Goal: Task Accomplishment & Management: Complete application form

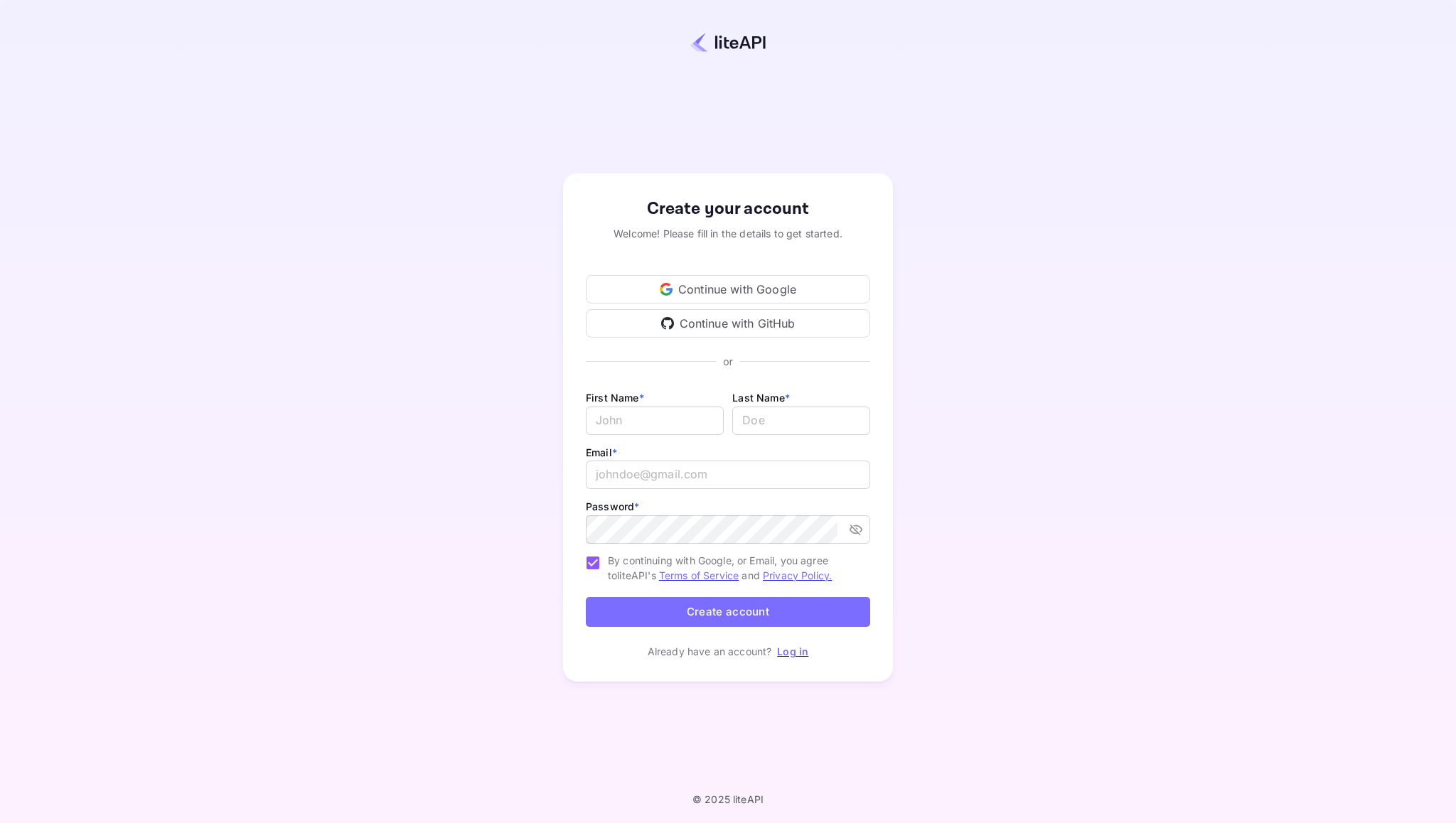
click at [719, 291] on div "Continue with Google" at bounding box center [728, 289] width 285 height 28
click at [695, 291] on div "Continue with Google" at bounding box center [728, 289] width 285 height 28
click at [788, 653] on link "Log in" at bounding box center [792, 651] width 32 height 12
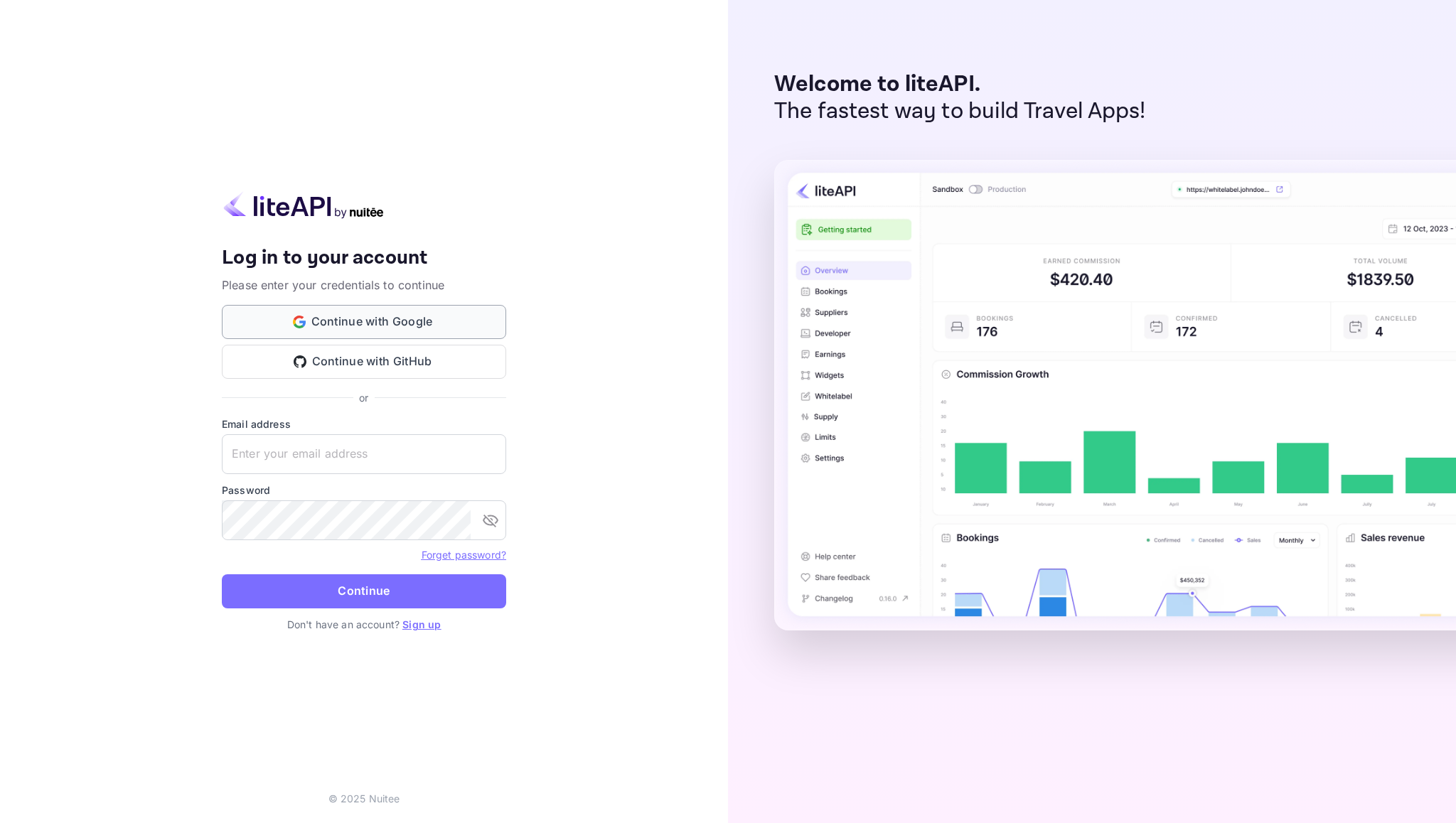
click at [320, 325] on button "Continue with Google" at bounding box center [363, 322] width 285 height 34
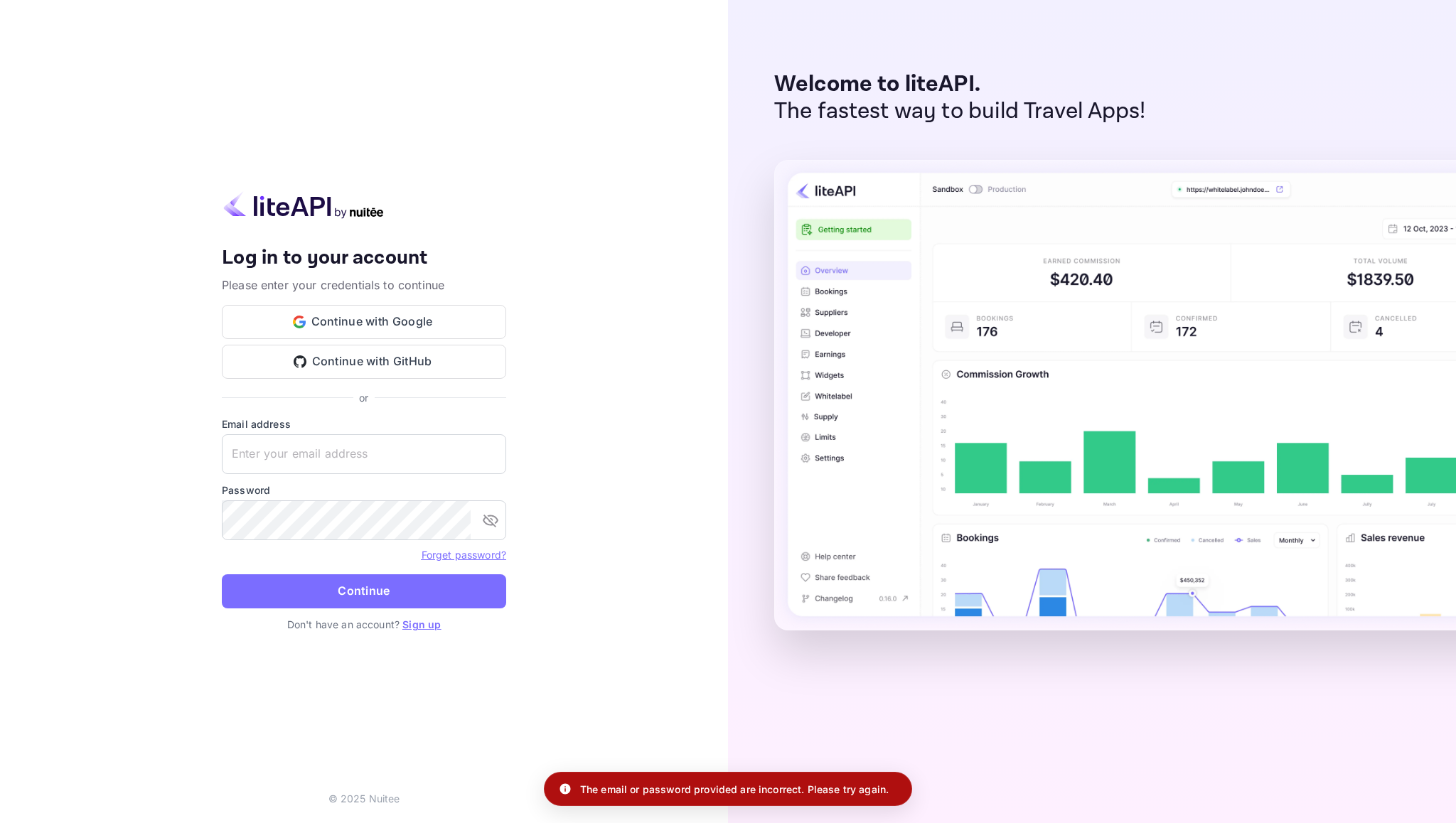
click at [349, 296] on div "Your account has been created successfully, a confirmation link has been sent t…" at bounding box center [363, 325] width 285 height 159
click at [350, 324] on button "Continue with Google" at bounding box center [363, 322] width 285 height 34
click at [421, 624] on link "Sign up" at bounding box center [421, 624] width 38 height 12
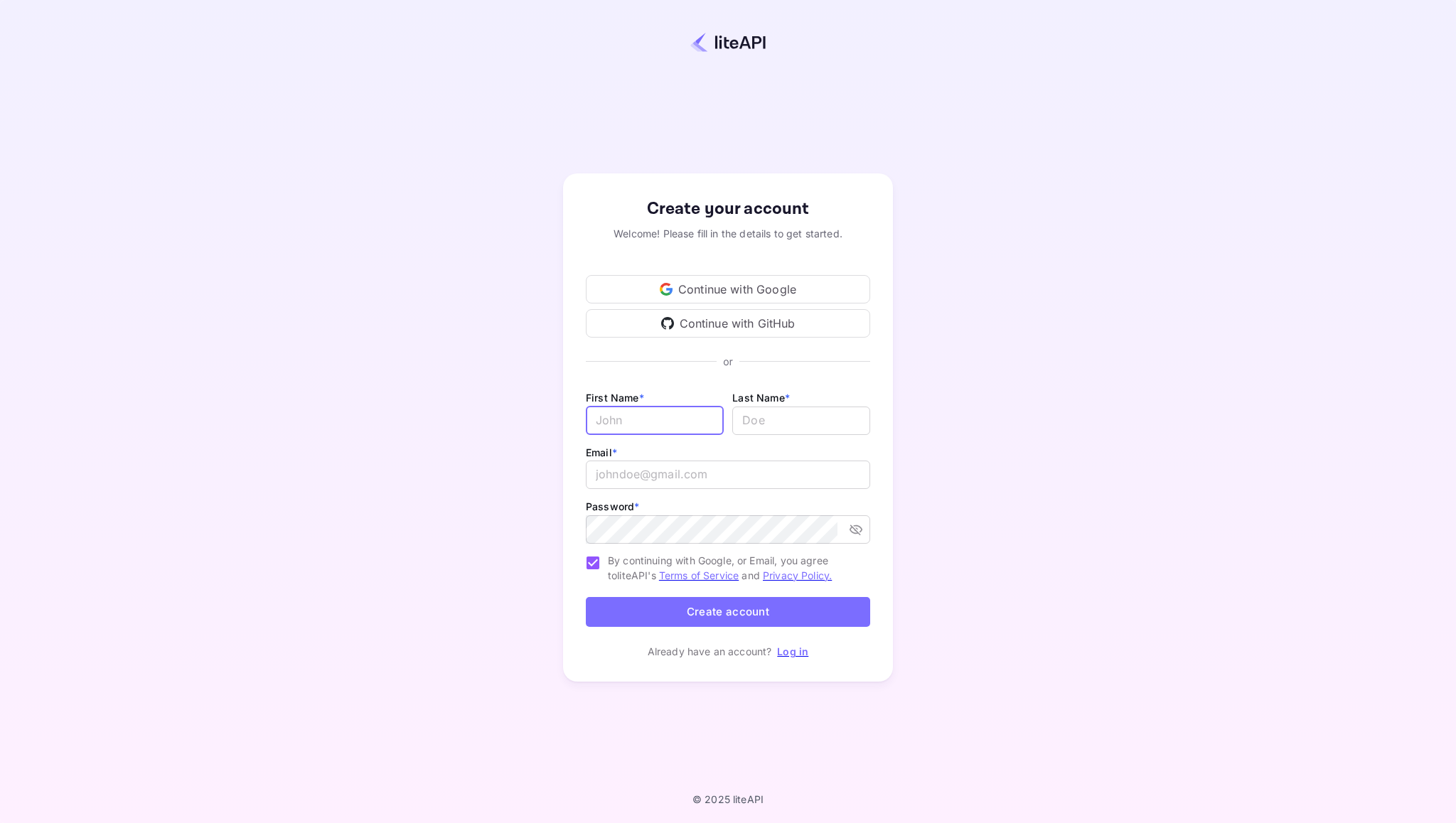
click at [627, 423] on input "Email *" at bounding box center [655, 420] width 138 height 28
click at [644, 416] on input "Email *" at bounding box center [655, 420] width 138 height 28
click at [694, 296] on div "Continue with Google" at bounding box center [728, 289] width 285 height 28
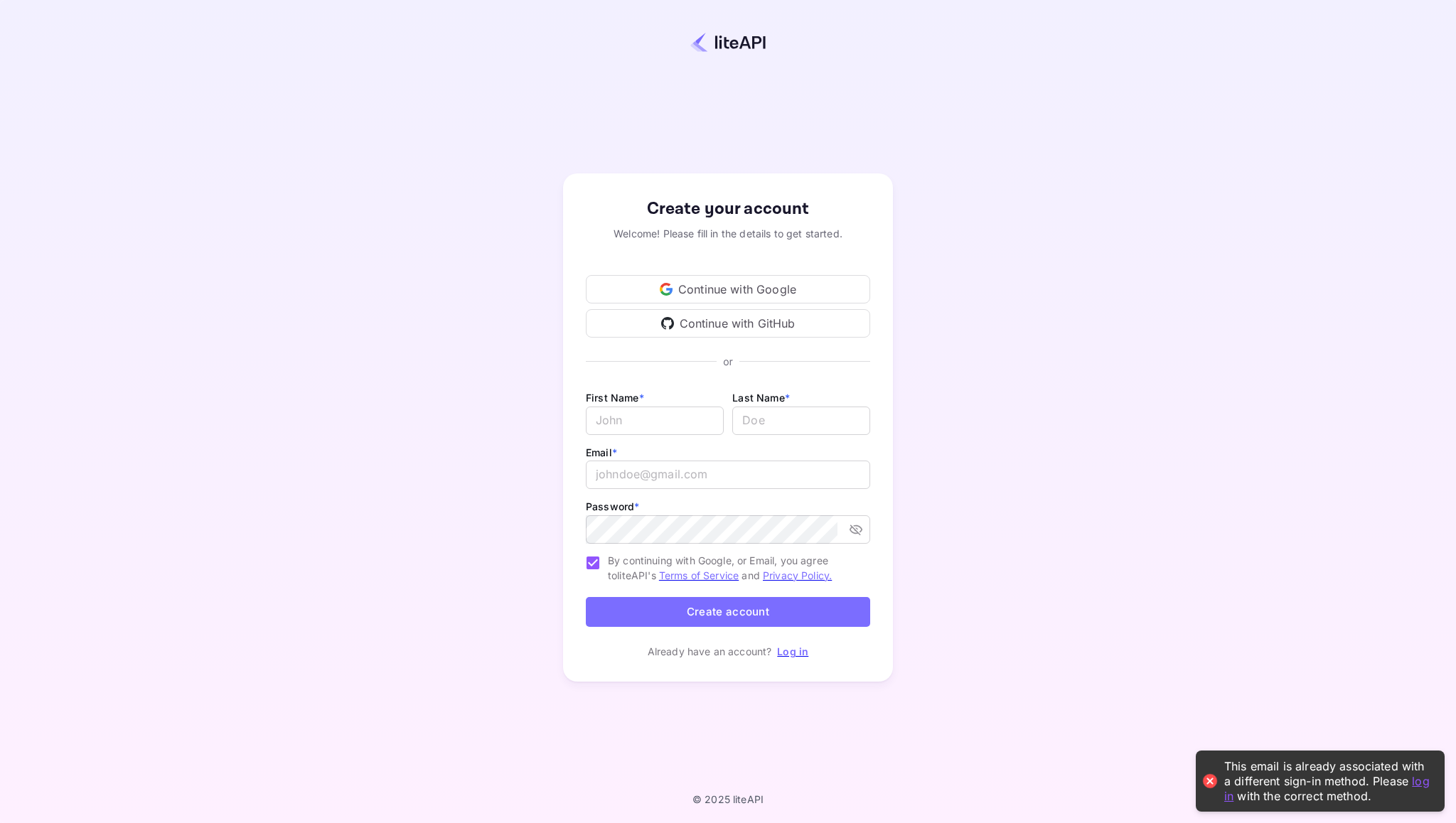
click at [1415, 782] on link "log in" at bounding box center [1326, 788] width 205 height 29
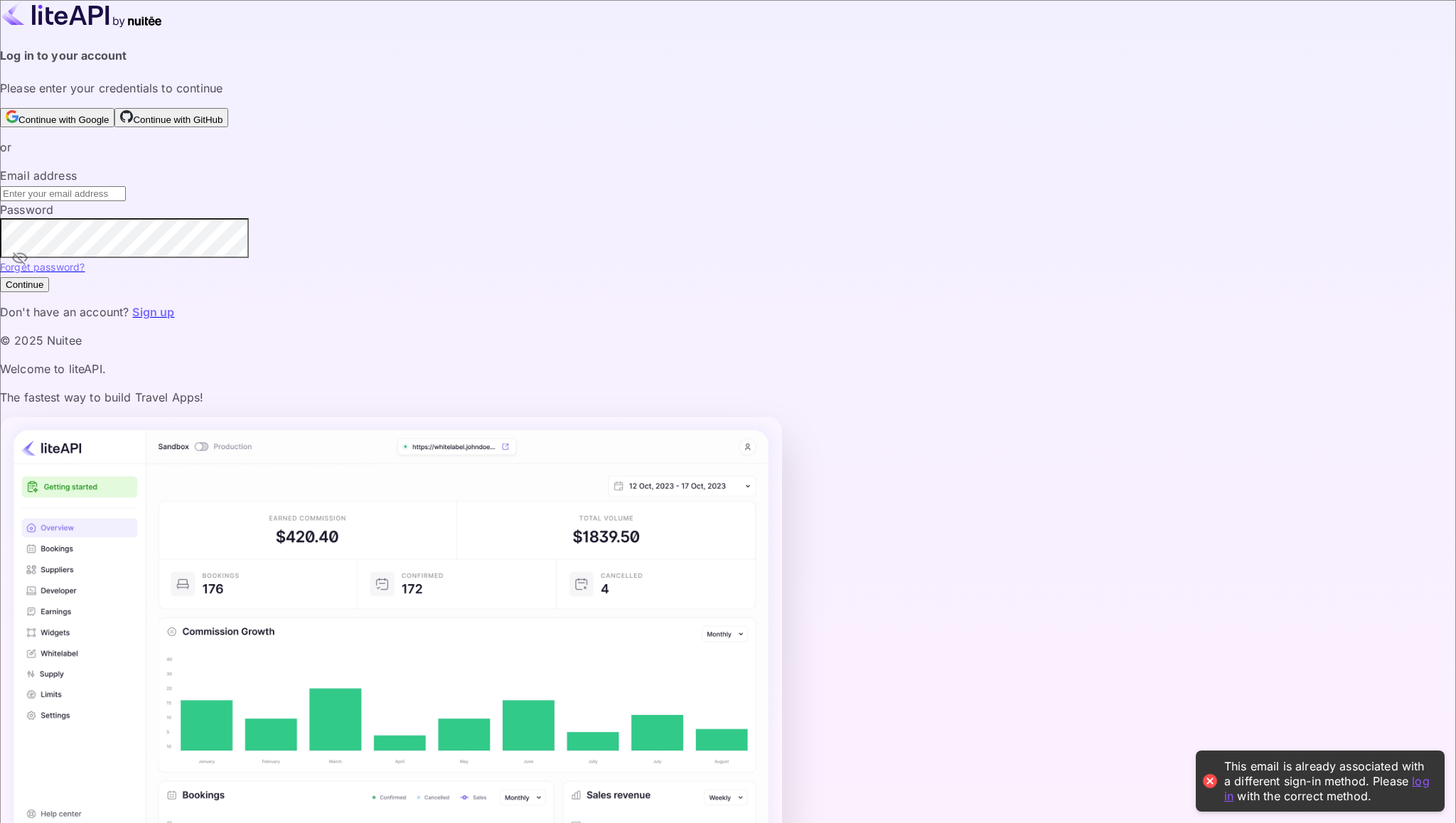
click at [126, 201] on input "text" at bounding box center [62, 194] width 126 height 15
click at [114, 127] on button "Continue with Google" at bounding box center [57, 118] width 114 height 19
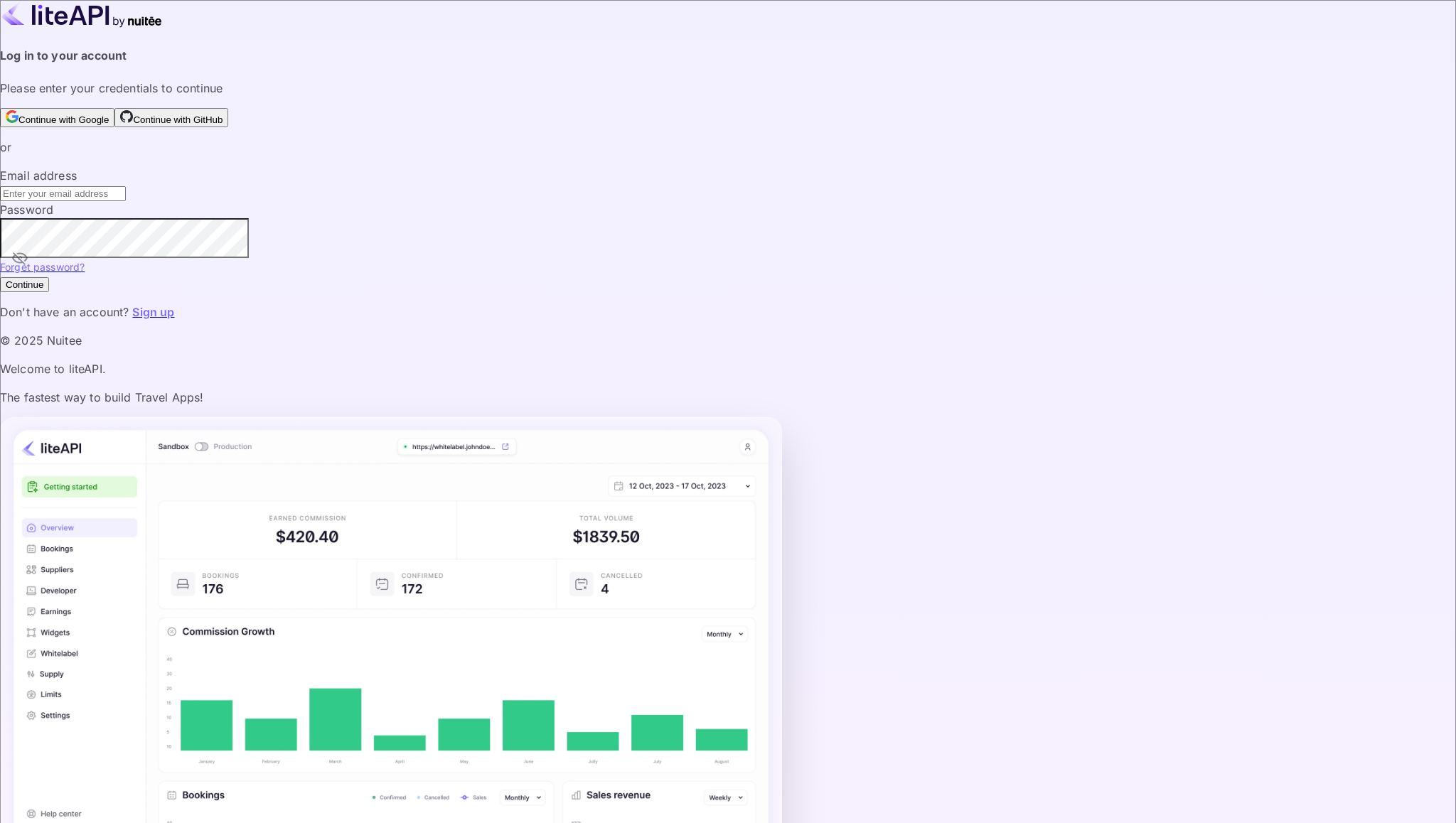
click at [126, 201] on input "text" at bounding box center [62, 194] width 126 height 15
click at [174, 319] on link "Sign up" at bounding box center [153, 312] width 42 height 15
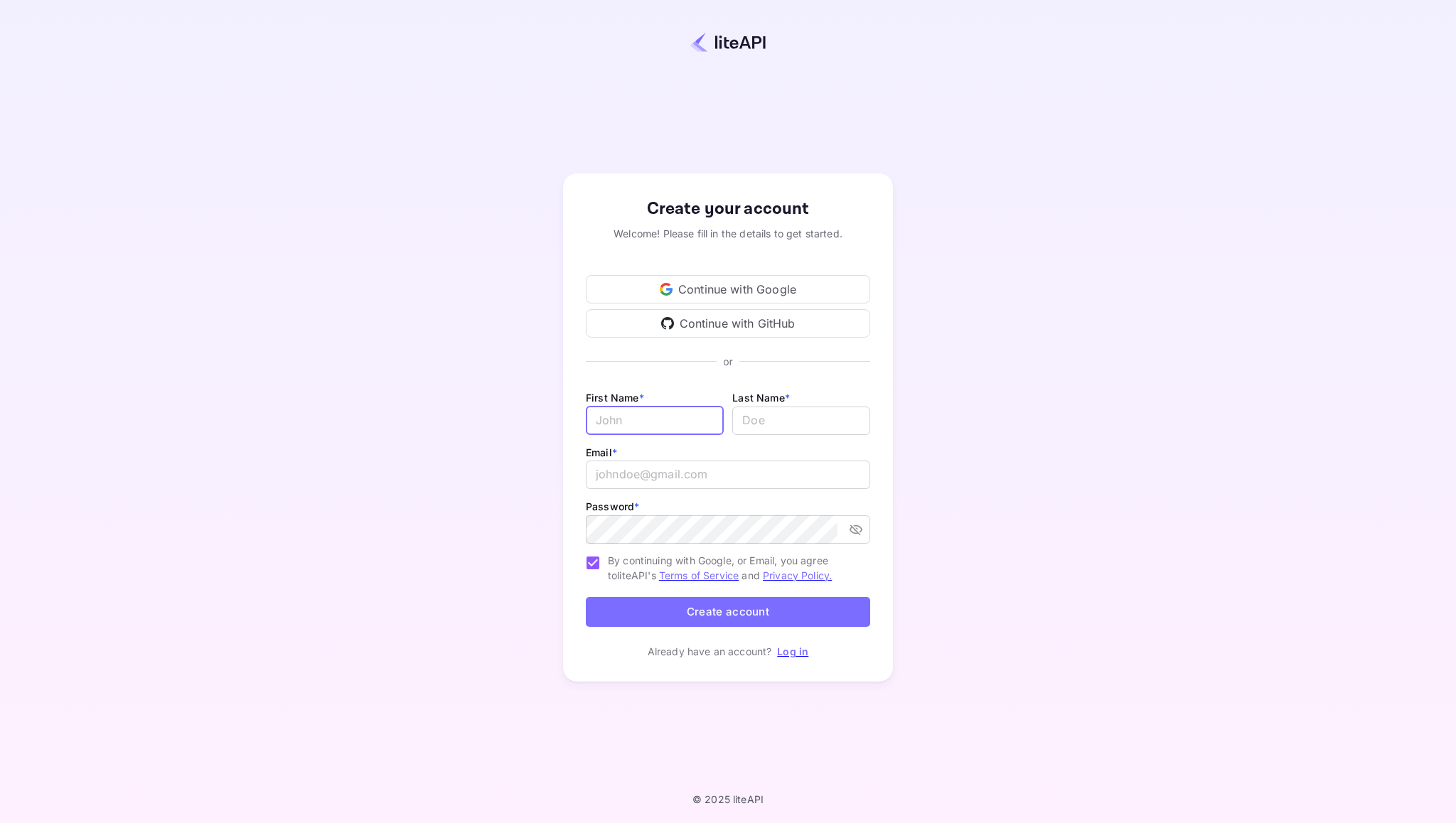
click at [634, 427] on input "Email *" at bounding box center [655, 420] width 138 height 28
type input "[PERSON_NAME]"
type input "Yousuf"
click at [851, 530] on icon "toggle password visibility" at bounding box center [856, 529] width 13 height 11
click at [725, 606] on button "Create account" at bounding box center [728, 612] width 285 height 31
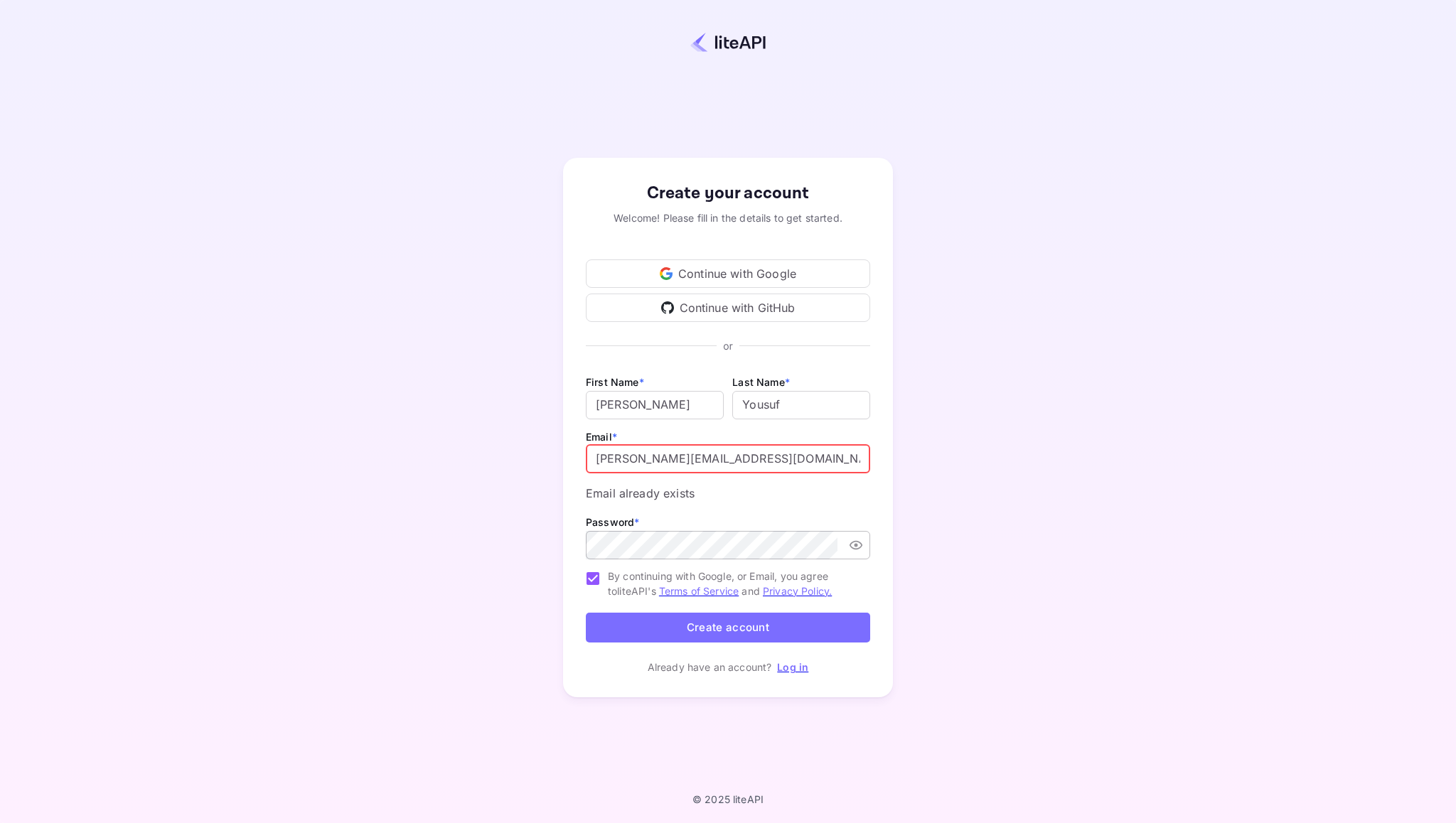
click at [620, 469] on input "niyas@bookcygnus.com" at bounding box center [728, 459] width 285 height 28
type input "niya.s@bookcygnus.com"
click at [698, 613] on button "Create account" at bounding box center [728, 628] width 285 height 31
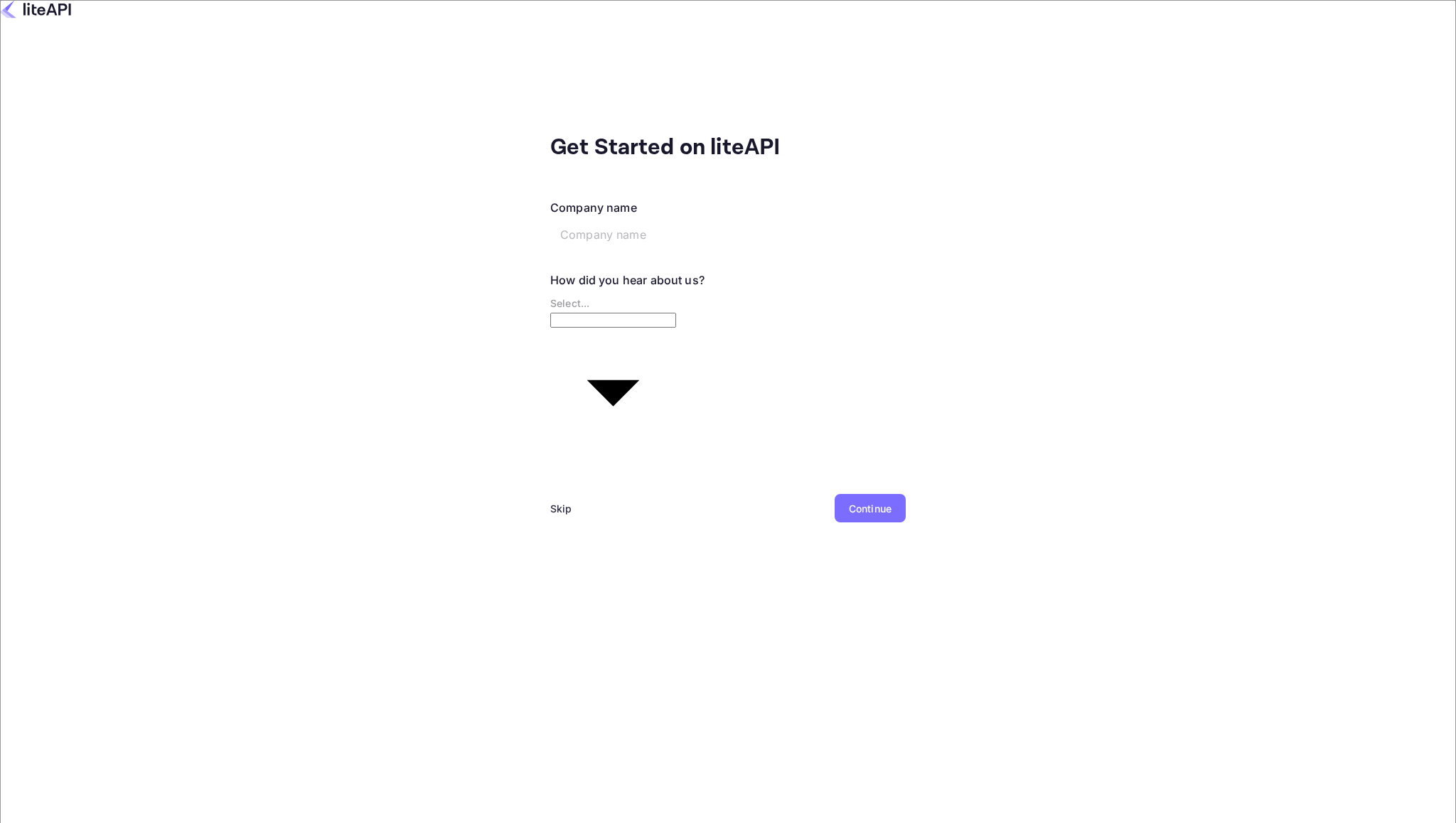
click at [550, 225] on input "text" at bounding box center [659, 234] width 217 height 28
click at [461, 281] on body "Signing in with google... Get Started on liteAPI Company name ​ How did you hea…" at bounding box center [728, 476] width 1456 height 953
type input "Google"
click at [550, 221] on input "text" at bounding box center [659, 234] width 217 height 28
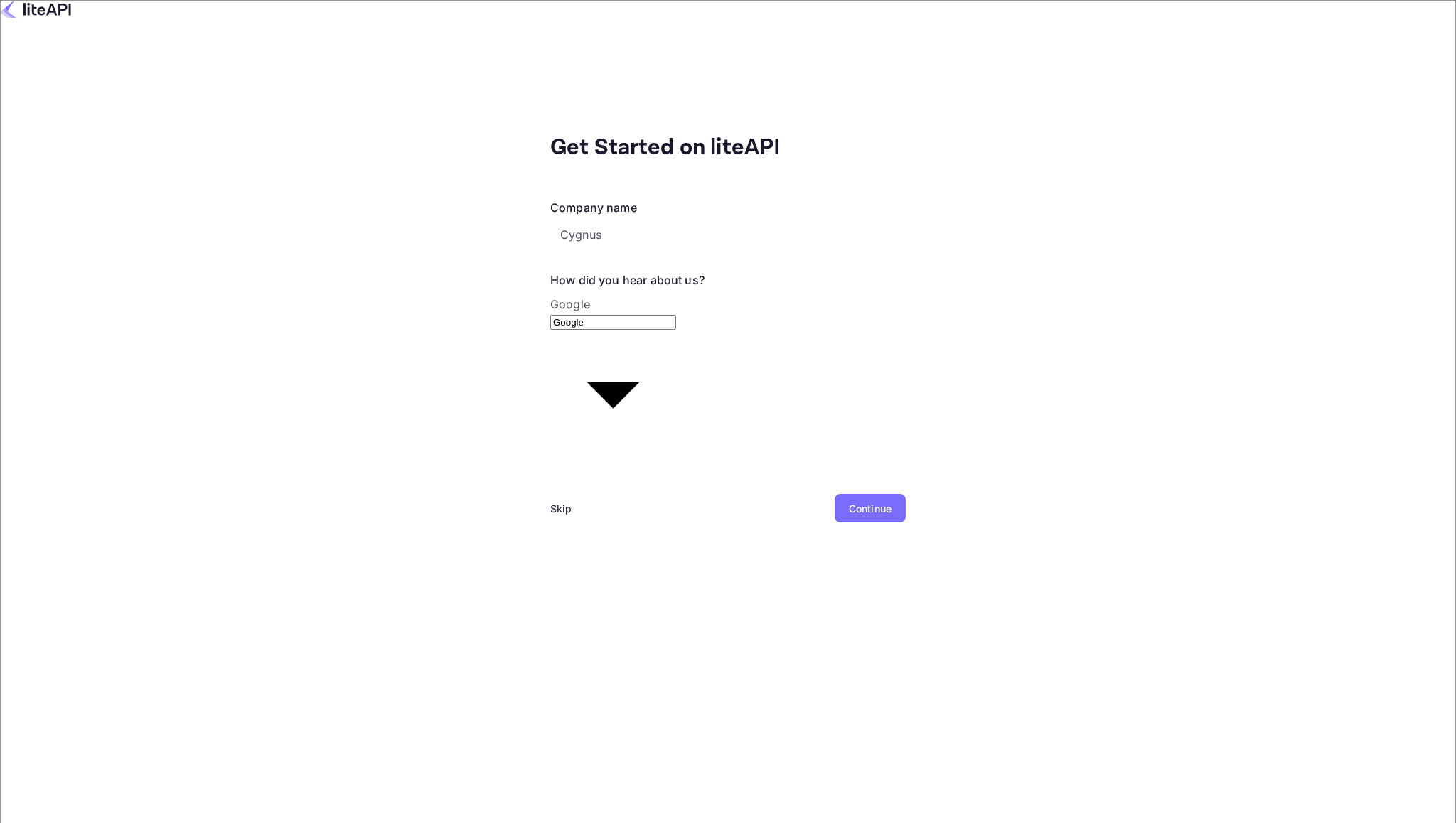
type input "Cygnus"
click at [835, 494] on div "Continue" at bounding box center [870, 508] width 71 height 28
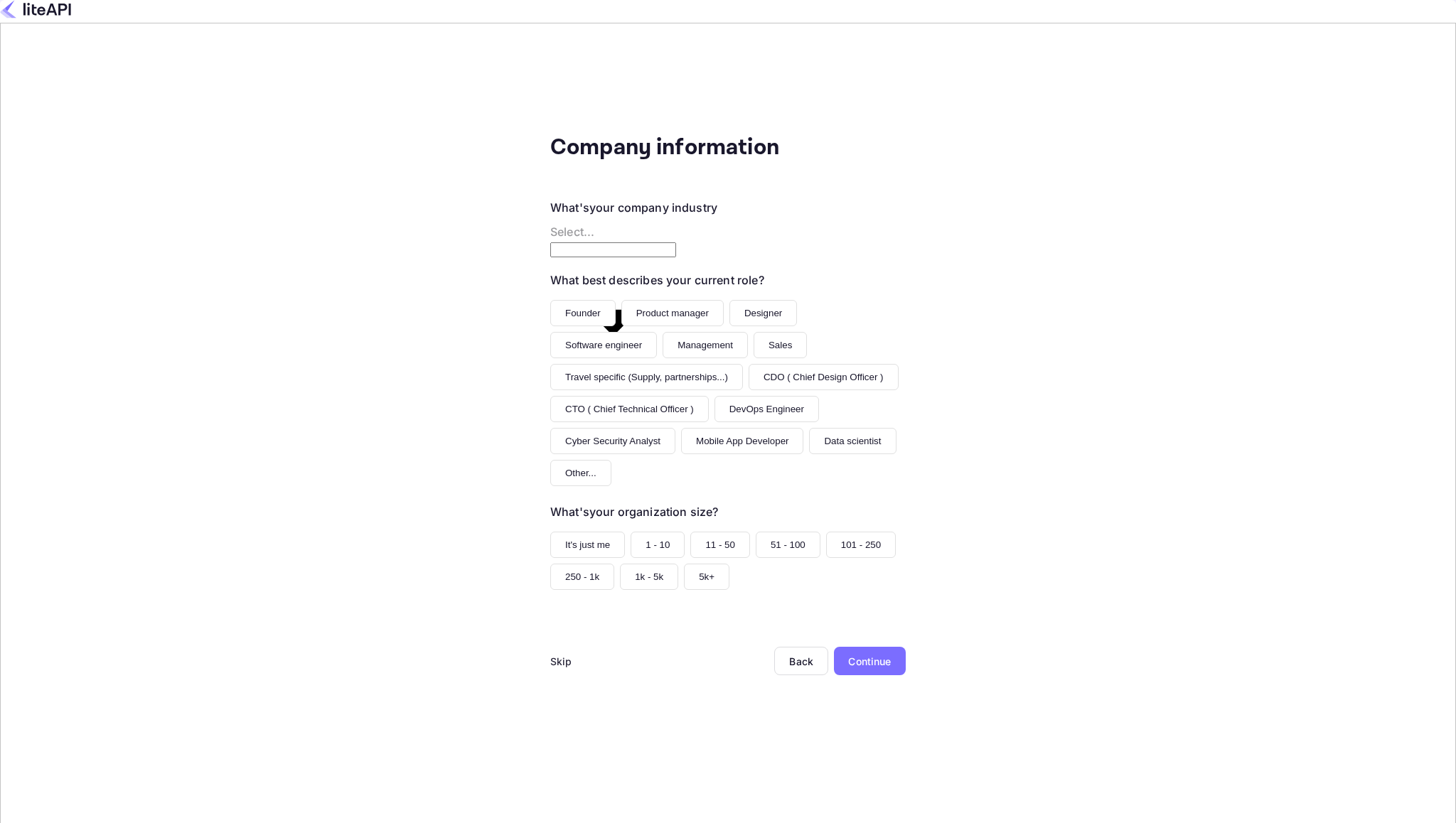
click at [454, 213] on body "Signing in with google... Company information What's your company industry Sele…" at bounding box center [728, 496] width 1456 height 993
type input "Travel"
click at [621, 300] on button "Product manager" at bounding box center [672, 313] width 102 height 26
click at [550, 300] on button "Founder" at bounding box center [582, 313] width 66 height 26
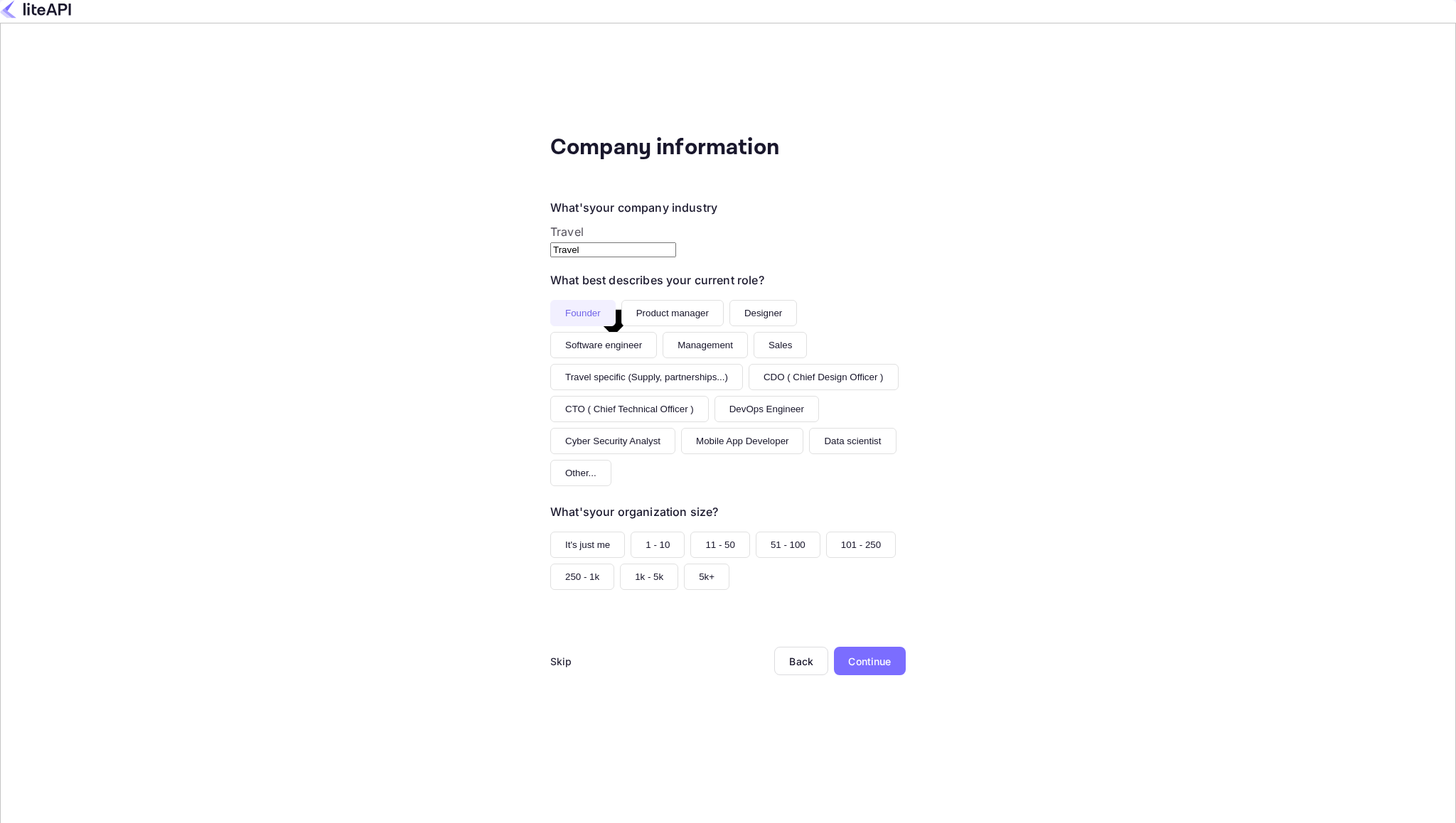
click at [621, 300] on button "Product manager" at bounding box center [672, 313] width 102 height 26
click at [550, 396] on button "CTO ( Chief Technical Officer )" at bounding box center [629, 409] width 158 height 26
click at [550, 532] on button "It's just me" at bounding box center [587, 545] width 75 height 26
click at [550, 538] on div "It's just me 1 - 10 11 - 50 51 - 100 101 - 250 250 - 1k 1k - 5k 5k+" at bounding box center [728, 561] width 355 height 58
click at [630, 532] on button "1 - 10" at bounding box center [657, 545] width 54 height 26
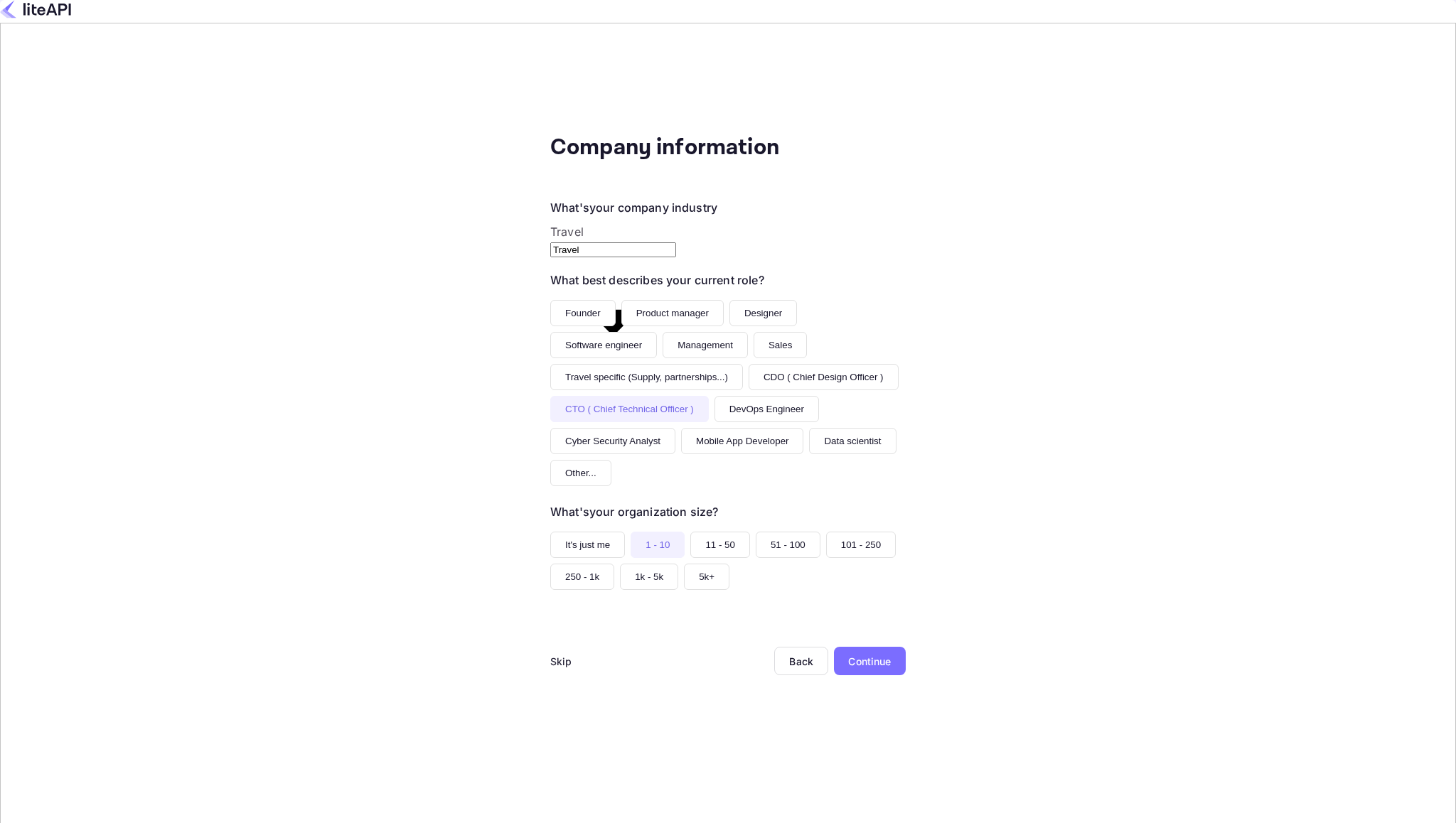
click at [690, 532] on button "11 - 50" at bounding box center [720, 545] width 60 height 26
click at [834, 647] on div "Continue" at bounding box center [870, 661] width 72 height 28
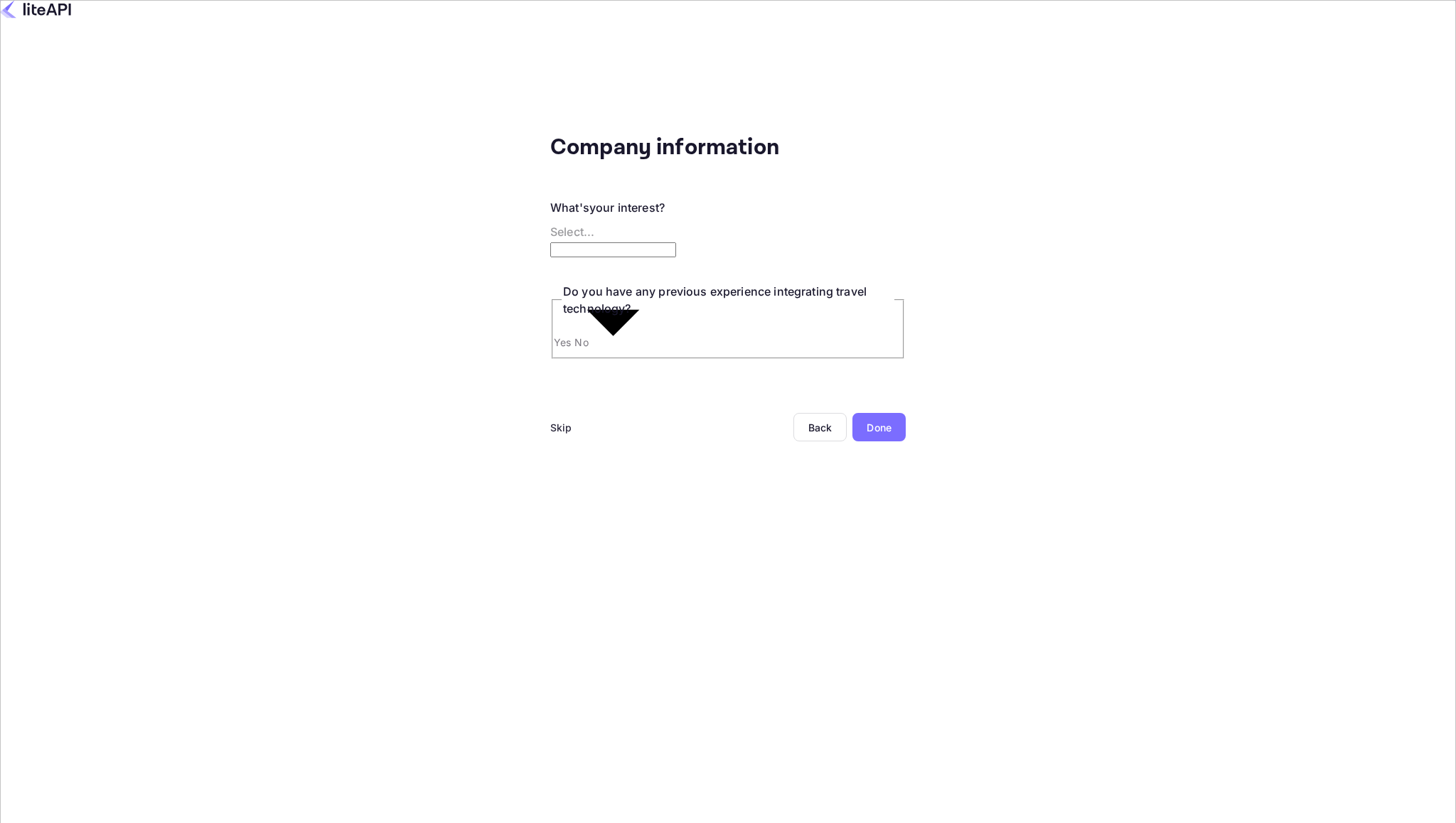
click at [389, 206] on body "Signing in with google... Company information What's your interest? Select... ​…" at bounding box center [728, 468] width 1456 height 936
type input "Building a new product around travel"
click at [376, 311] on input "Yes" at bounding box center [728, 437] width 1456 height 874
radio input "true"
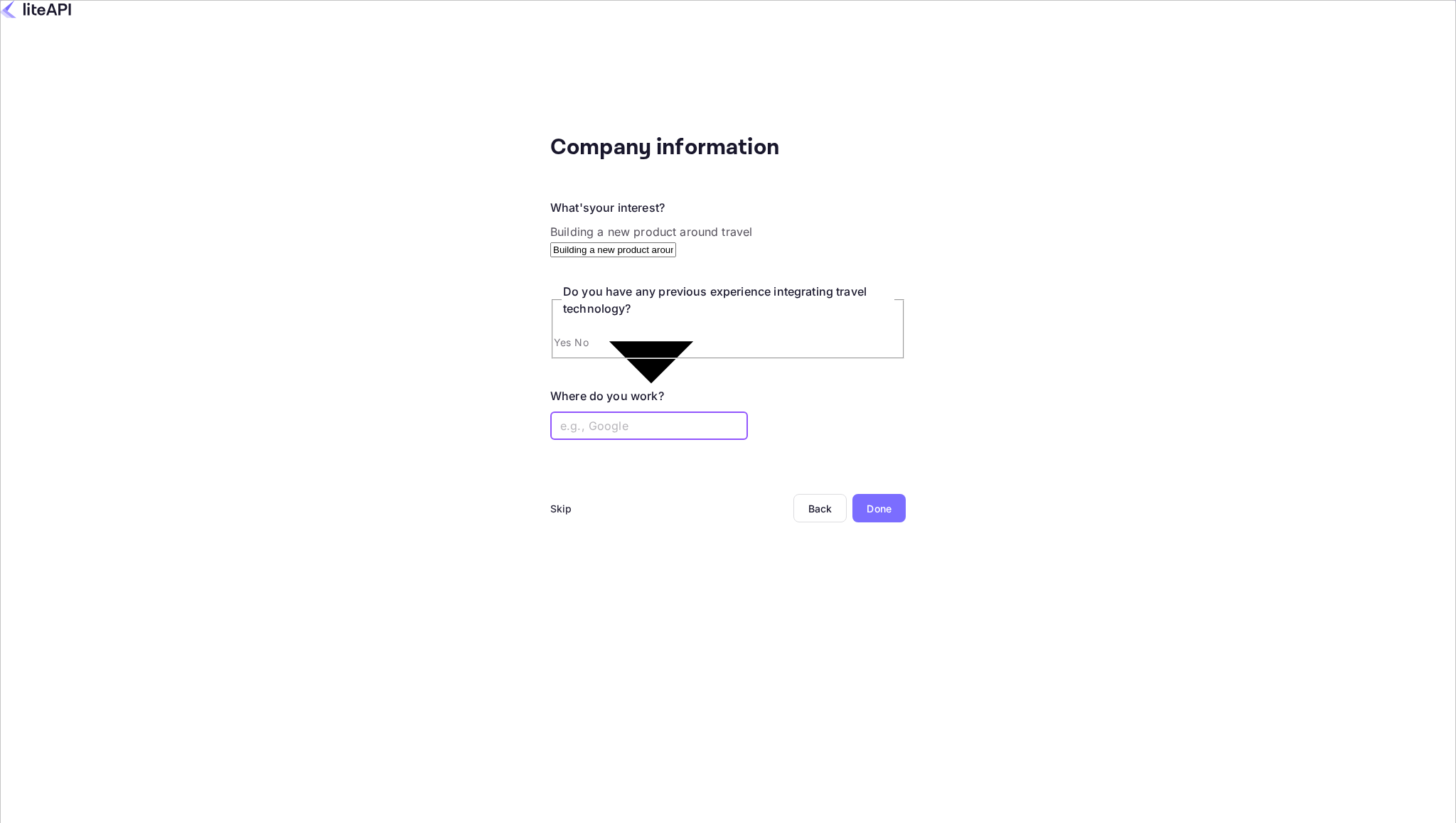
click at [550, 411] on input "text" at bounding box center [649, 425] width 198 height 28
click at [853, 494] on div "Done" at bounding box center [879, 508] width 54 height 28
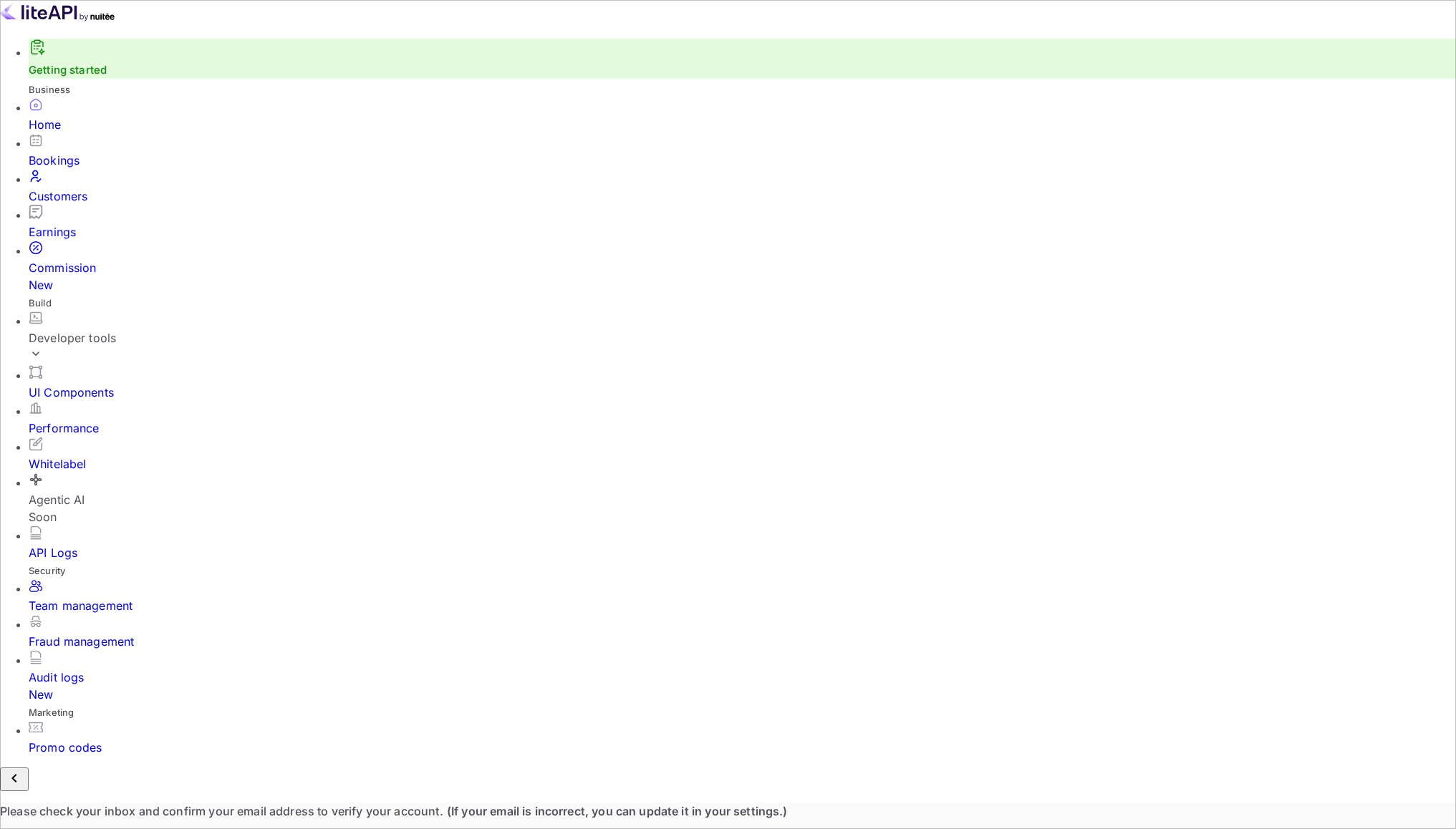
scroll to position [222, 392]
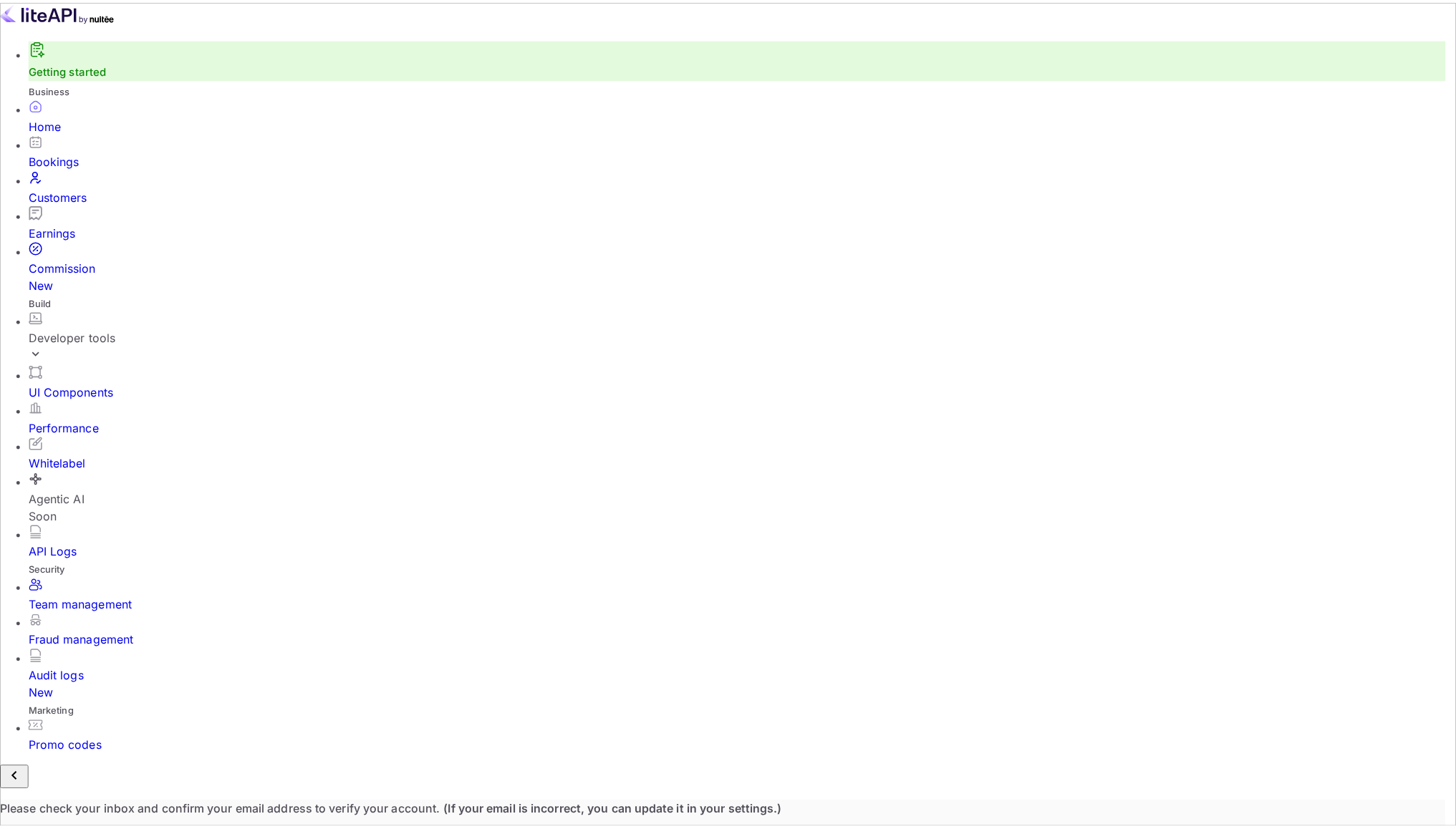
scroll to position [11, 11]
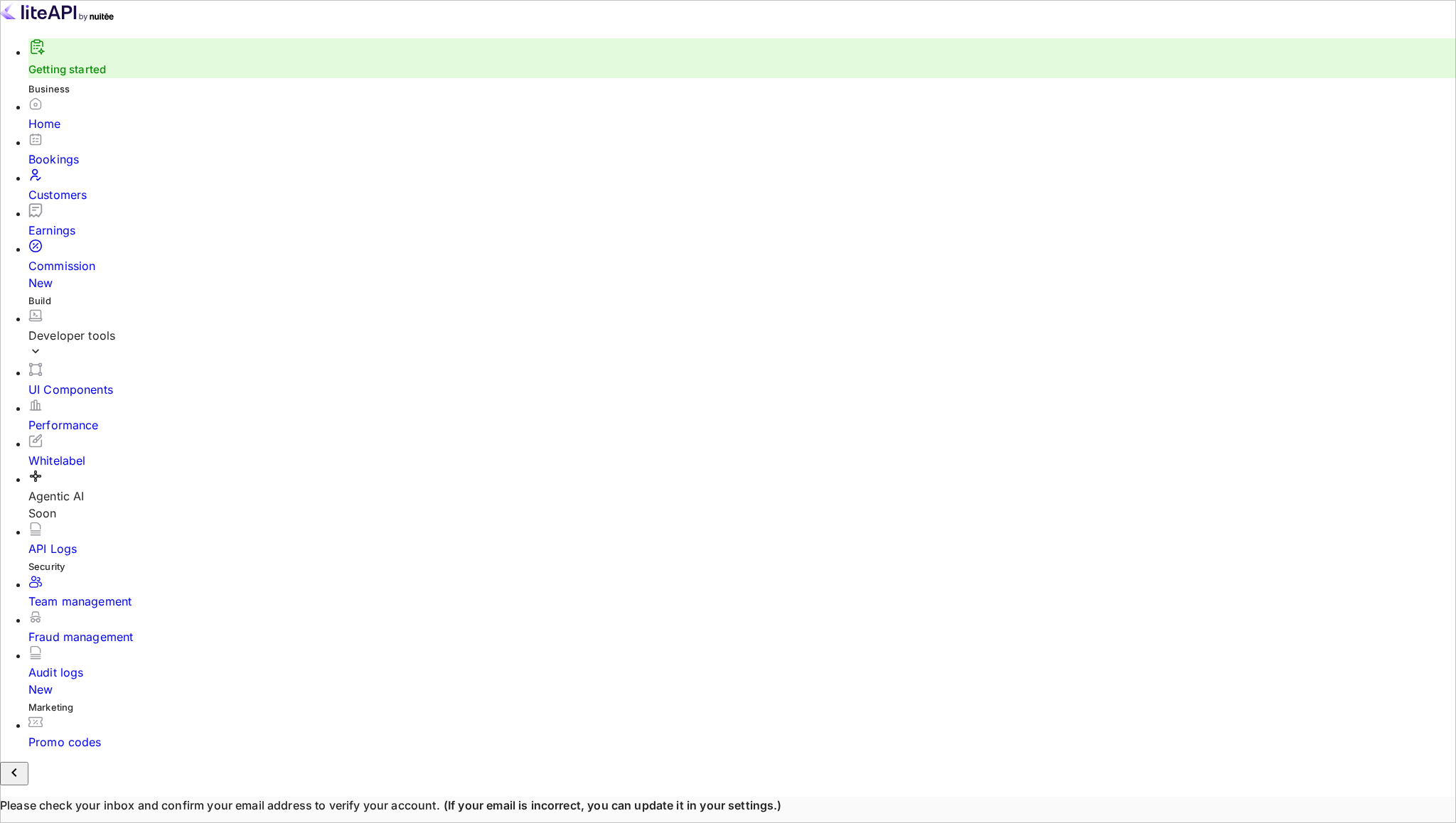
click at [84, 198] on div "Customers" at bounding box center [742, 195] width 1428 height 17
click at [117, 152] on li "Bookings" at bounding box center [742, 150] width 1428 height 36
click at [115, 166] on div "Bookings" at bounding box center [742, 159] width 1428 height 17
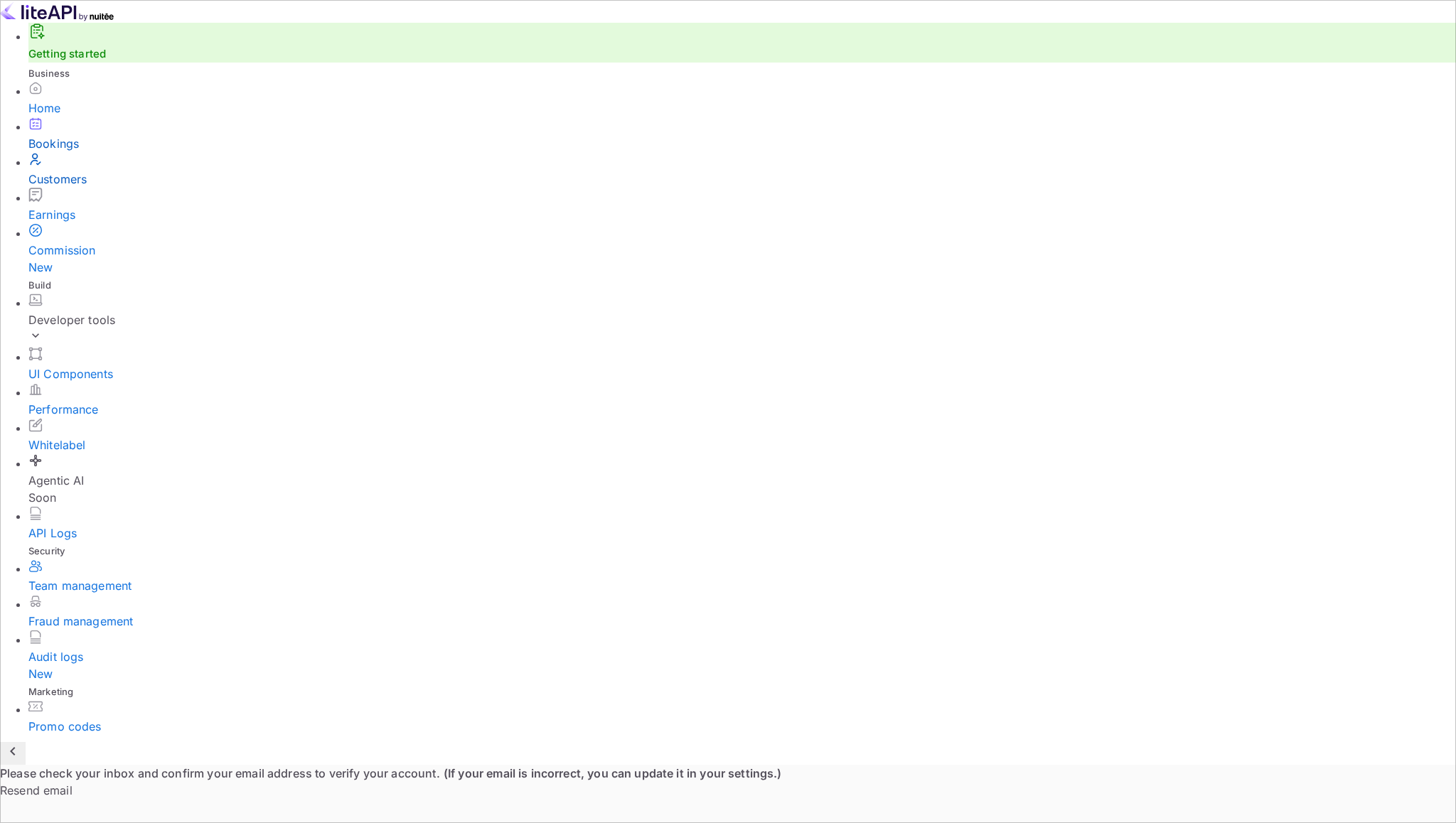
click at [95, 311] on div "Developer tools" at bounding box center [742, 319] width 1428 height 17
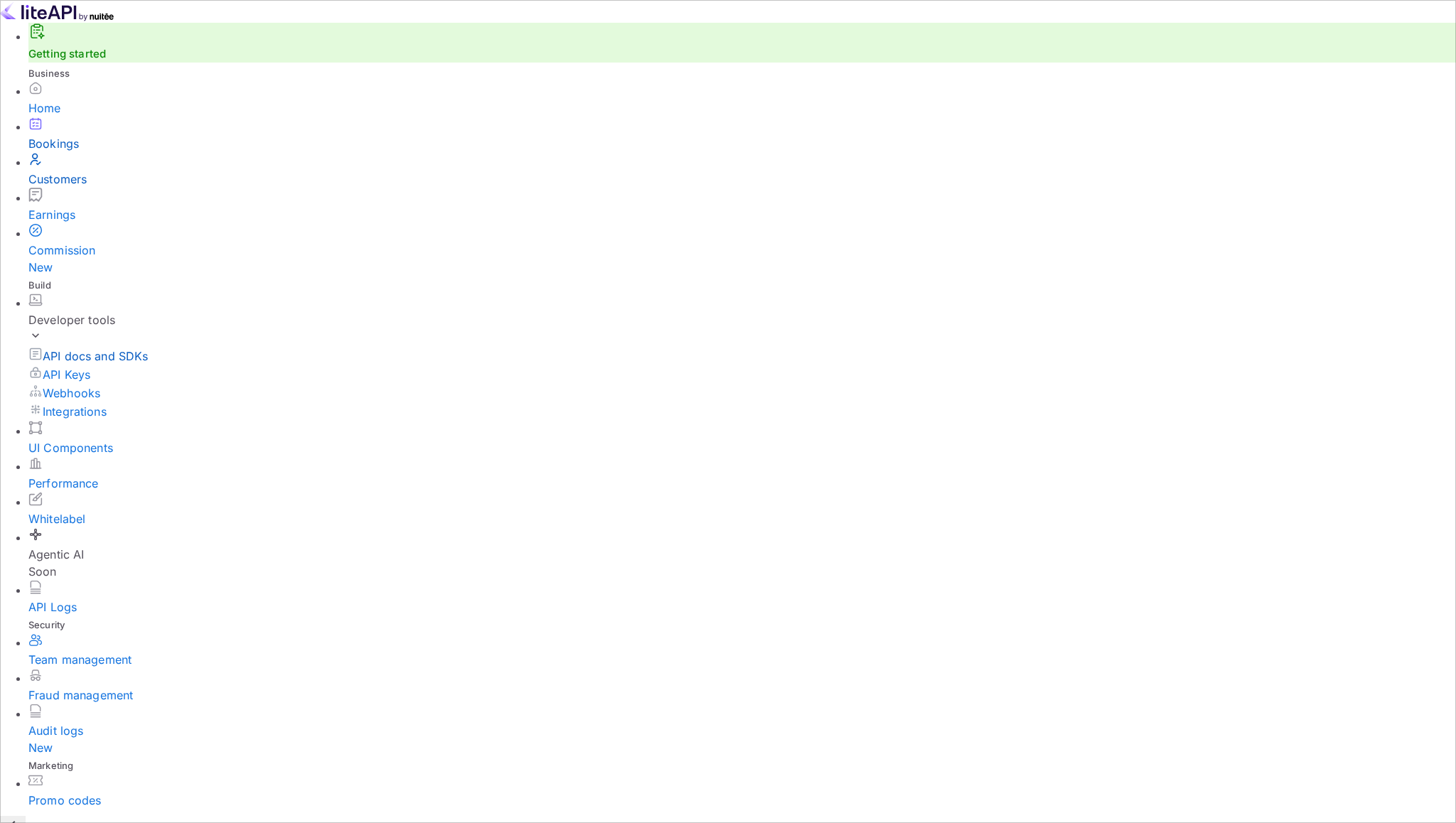
click at [98, 348] on p "API docs and SDKs" at bounding box center [96, 356] width 106 height 17
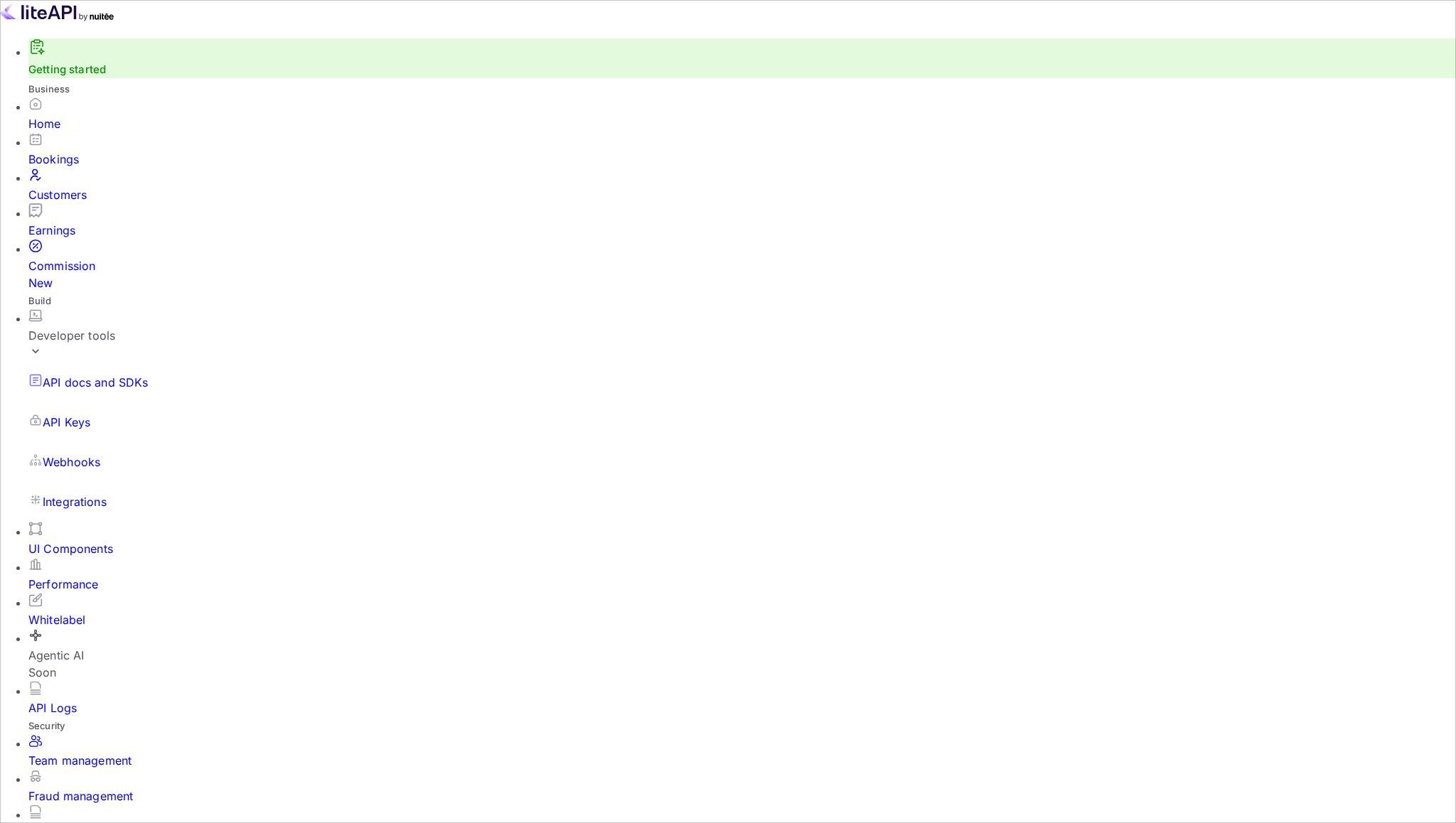
click at [101, 540] on div "UI Components" at bounding box center [742, 548] width 1428 height 17
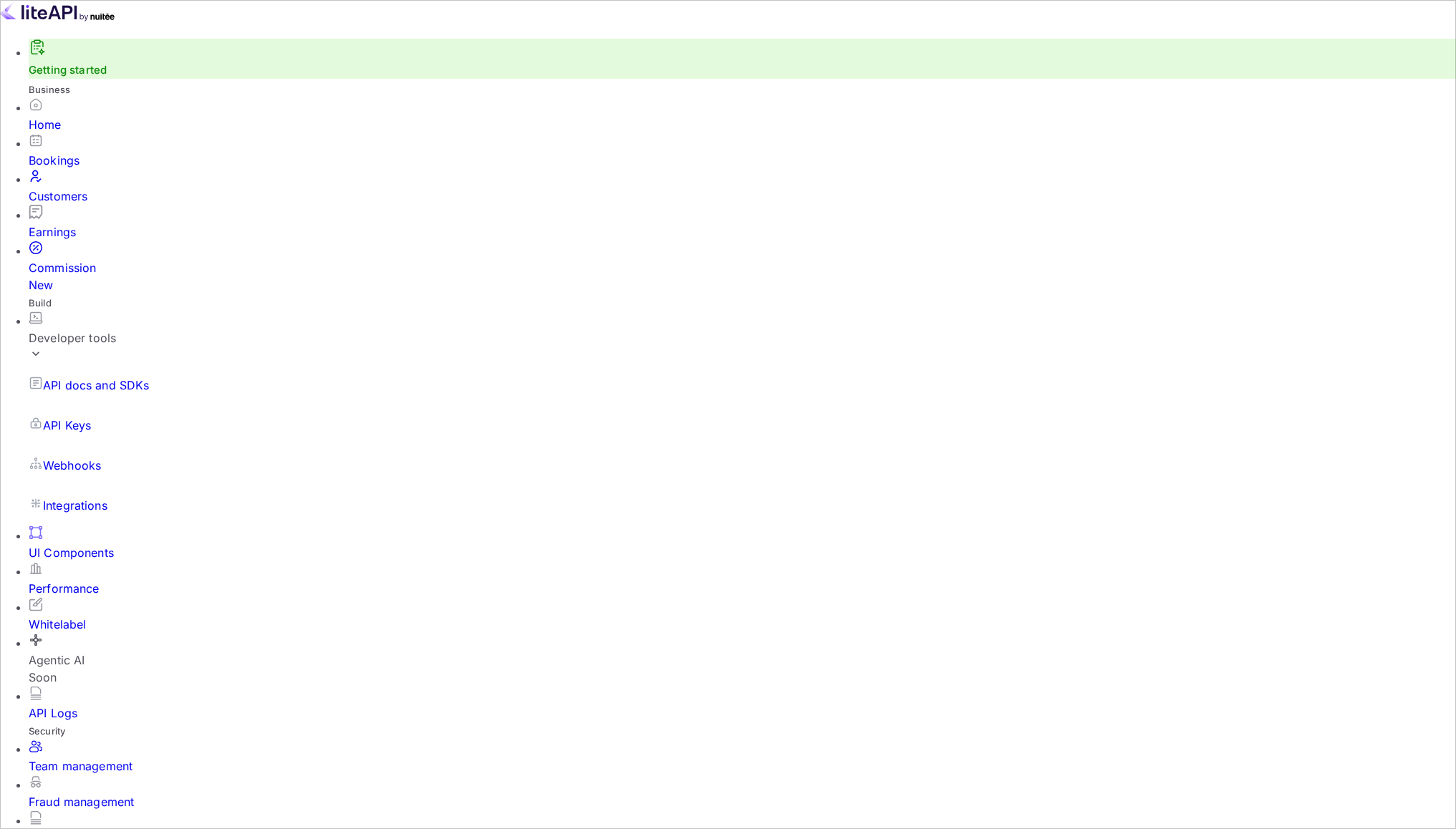
click at [60, 168] on div "Bookings" at bounding box center [742, 160] width 1427 height 17
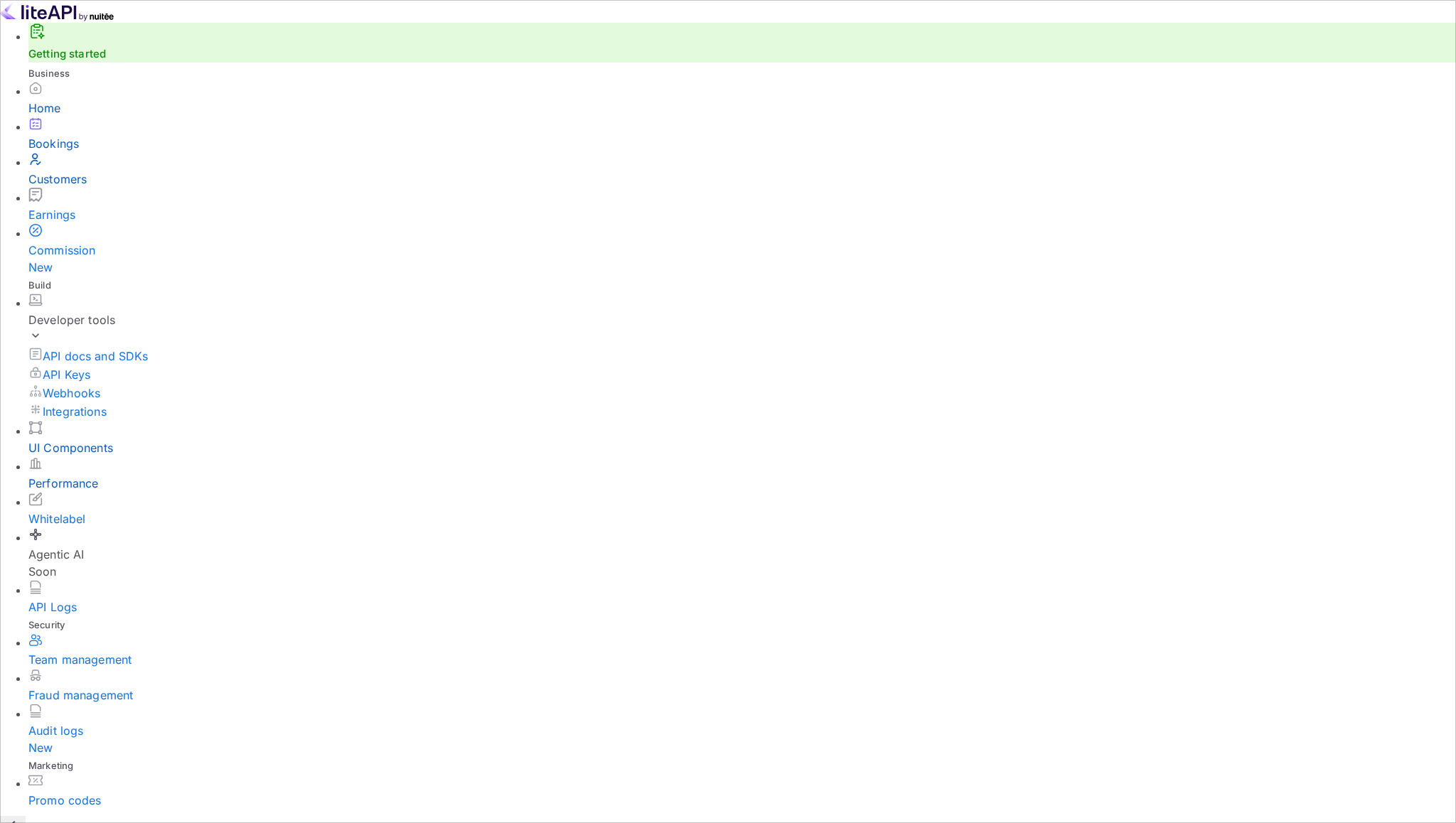
click at [98, 117] on div "Home" at bounding box center [742, 108] width 1428 height 17
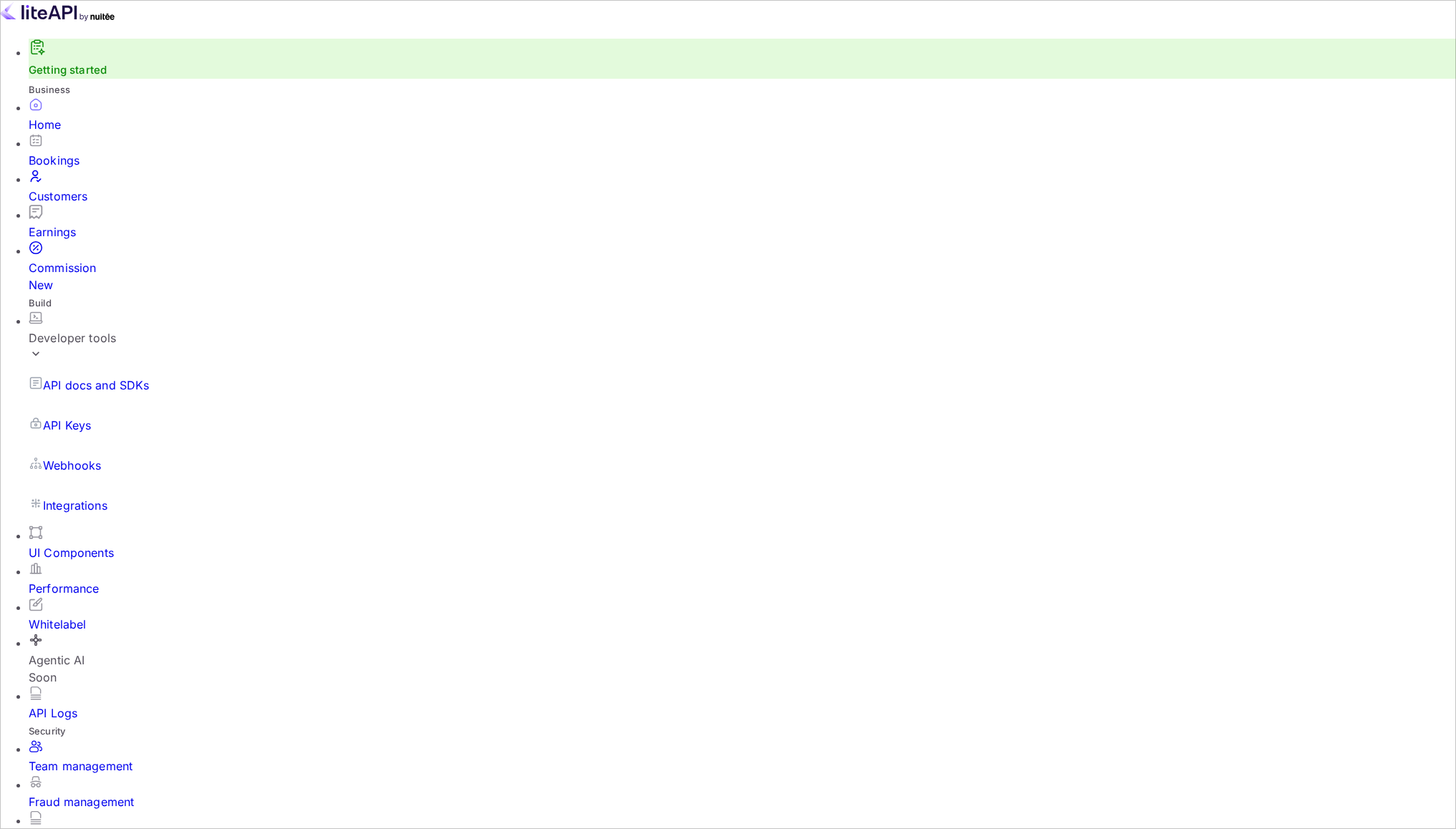
click at [100, 161] on div "Bookings" at bounding box center [742, 160] width 1427 height 17
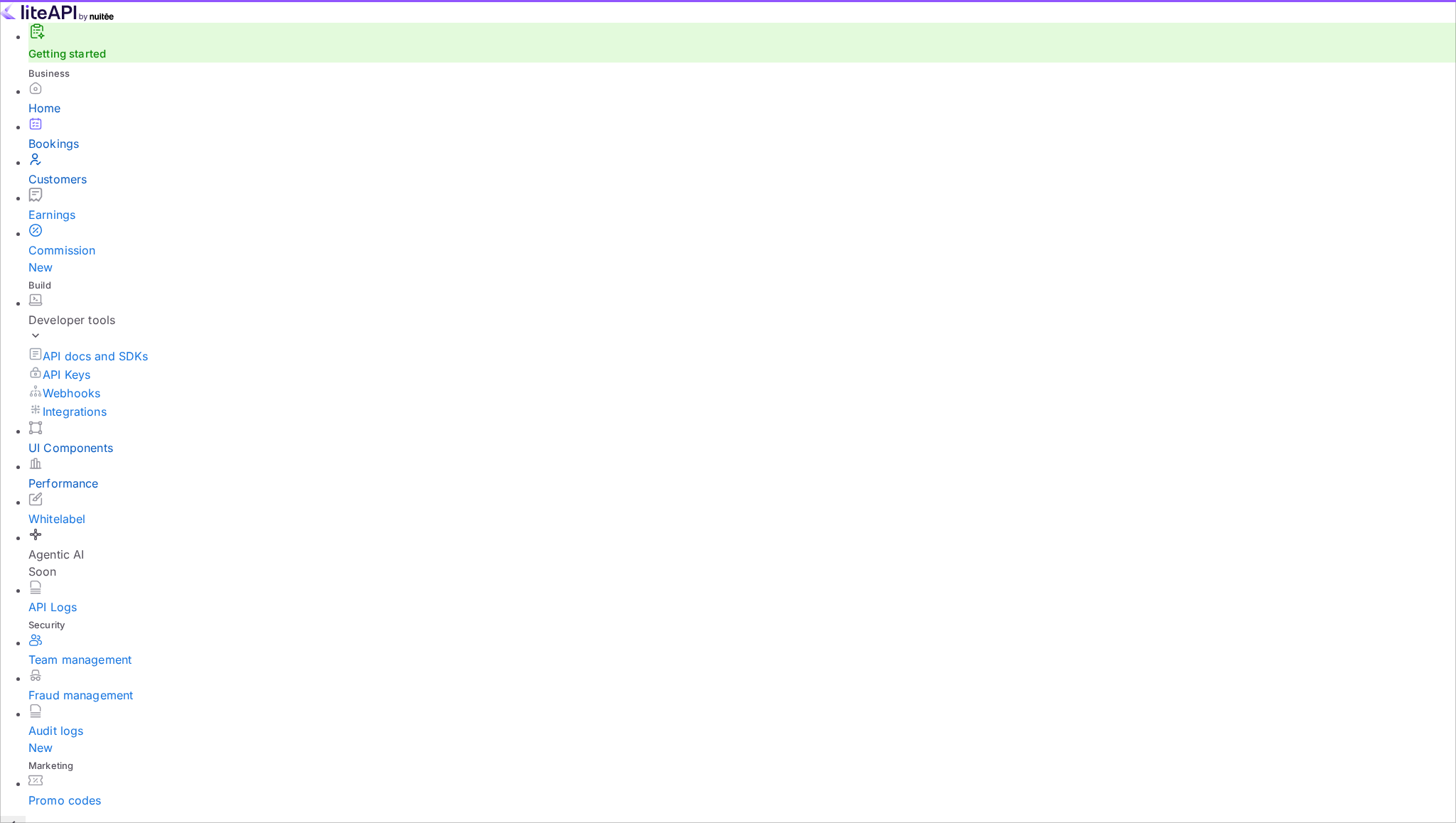
click at [100, 187] on div "Customers" at bounding box center [742, 178] width 1428 height 17
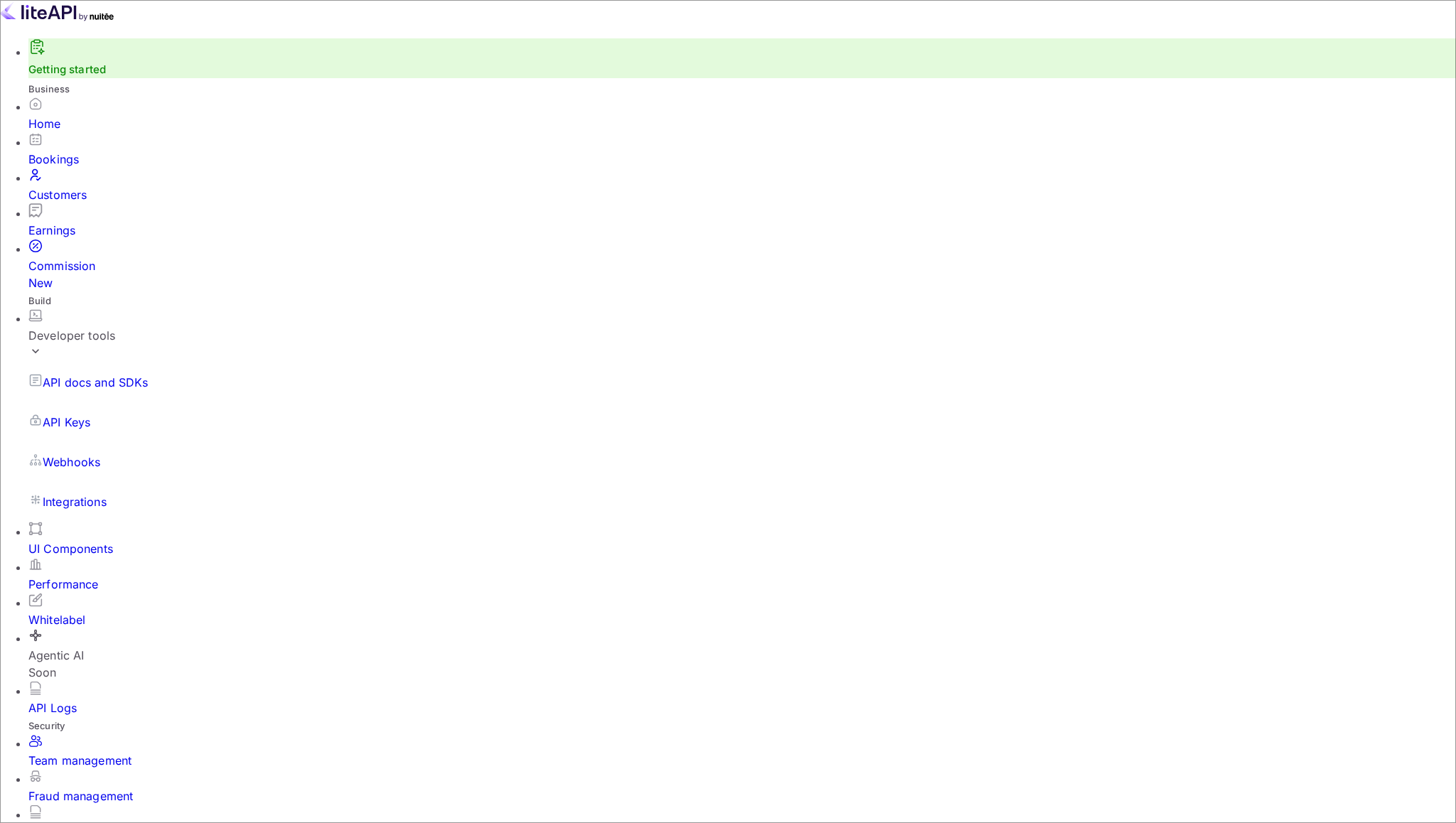
click at [92, 540] on div "UI Components" at bounding box center [742, 548] width 1428 height 17
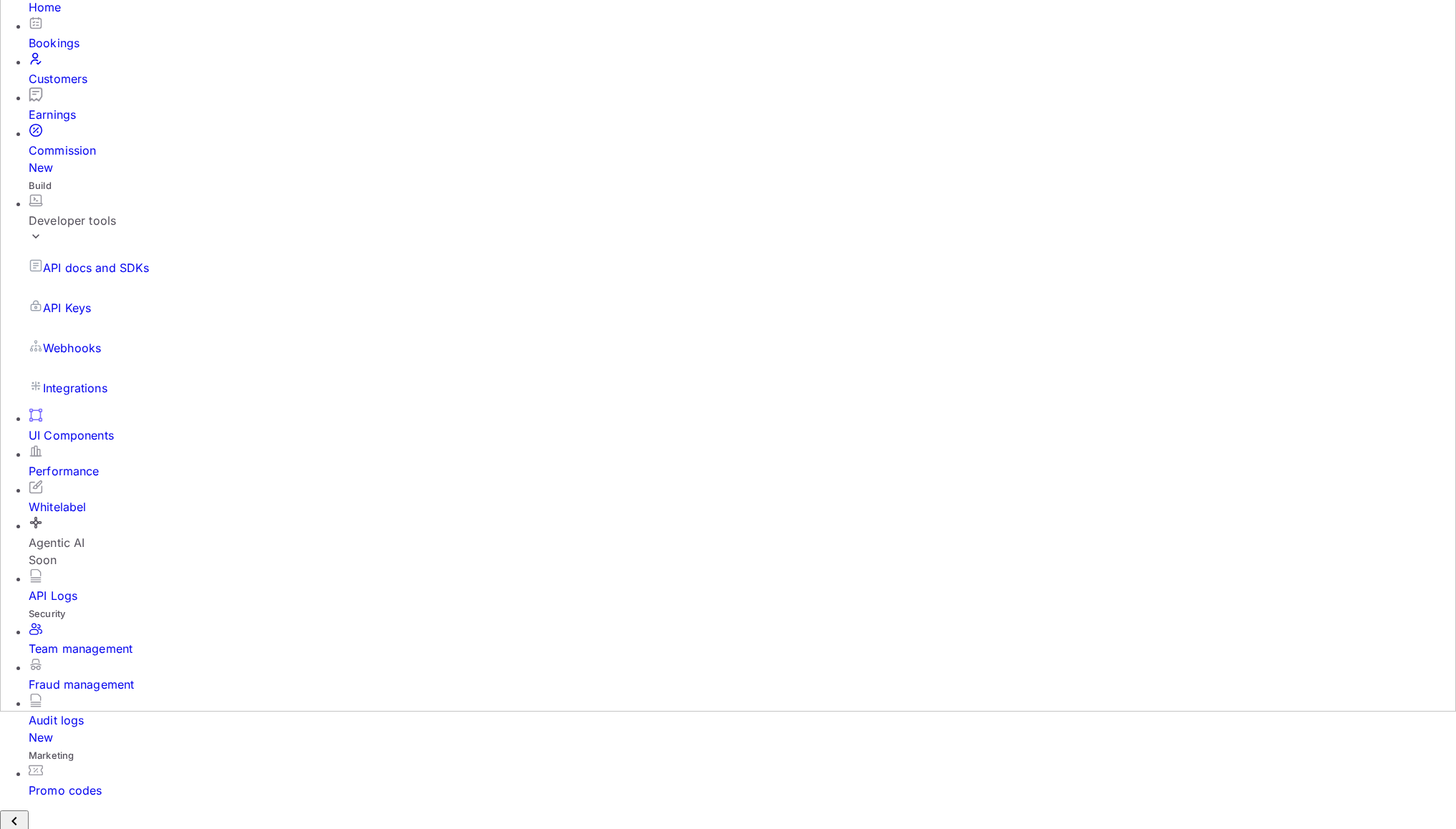
scroll to position [158, 0]
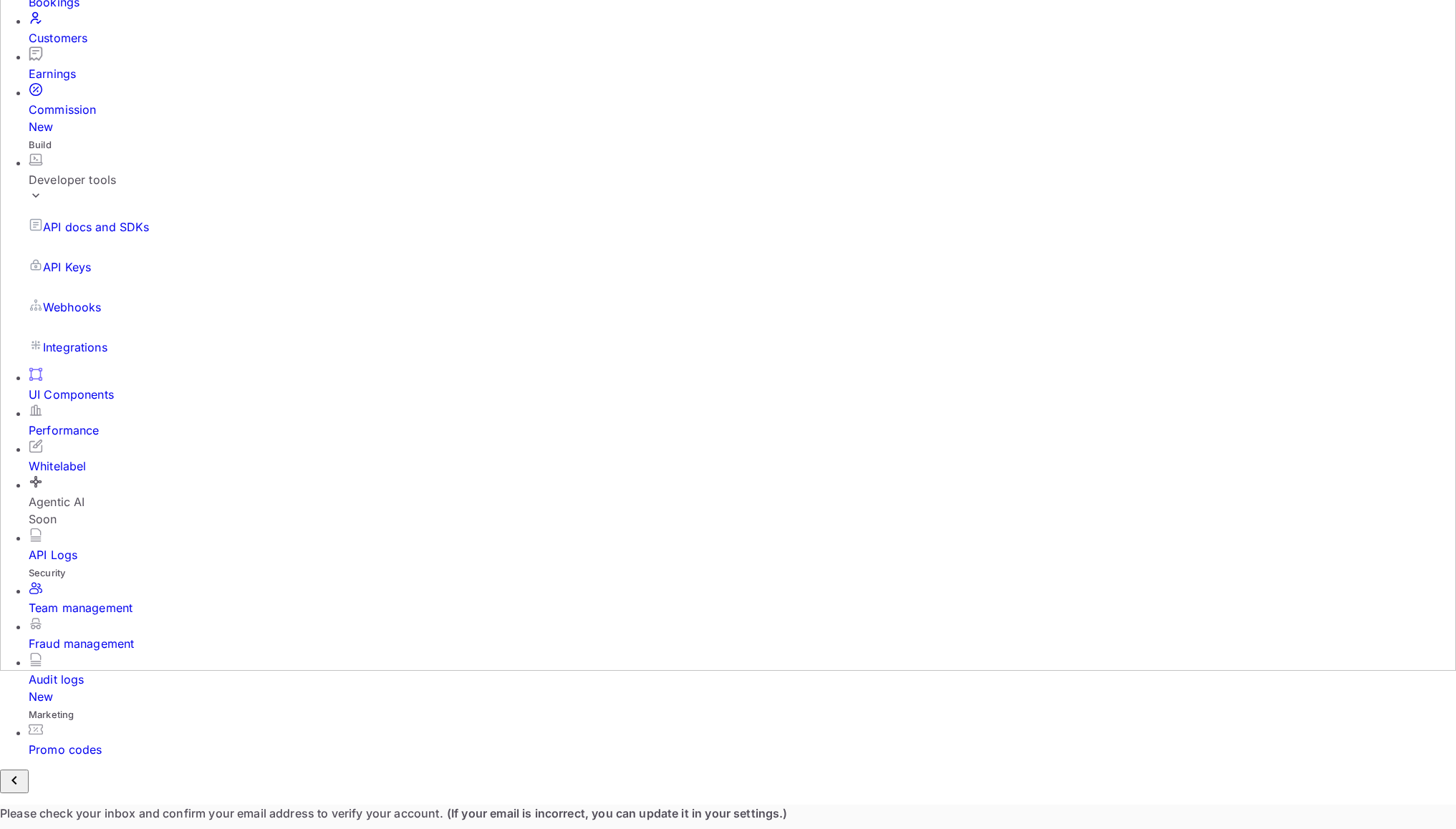
click at [75, 475] on div "Whitelabel" at bounding box center [742, 466] width 1427 height 17
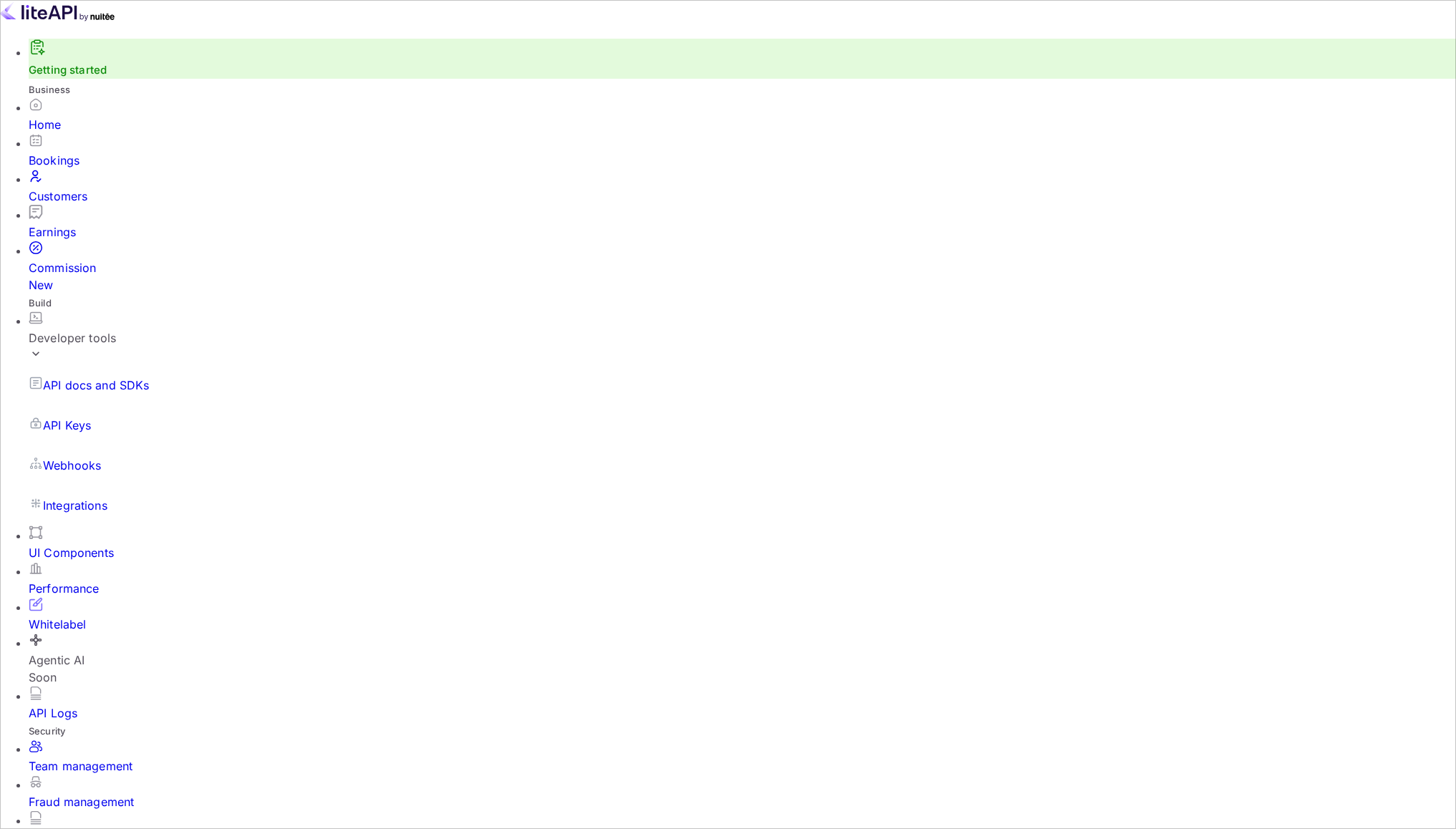
click at [88, 133] on div "Home" at bounding box center [742, 124] width 1427 height 17
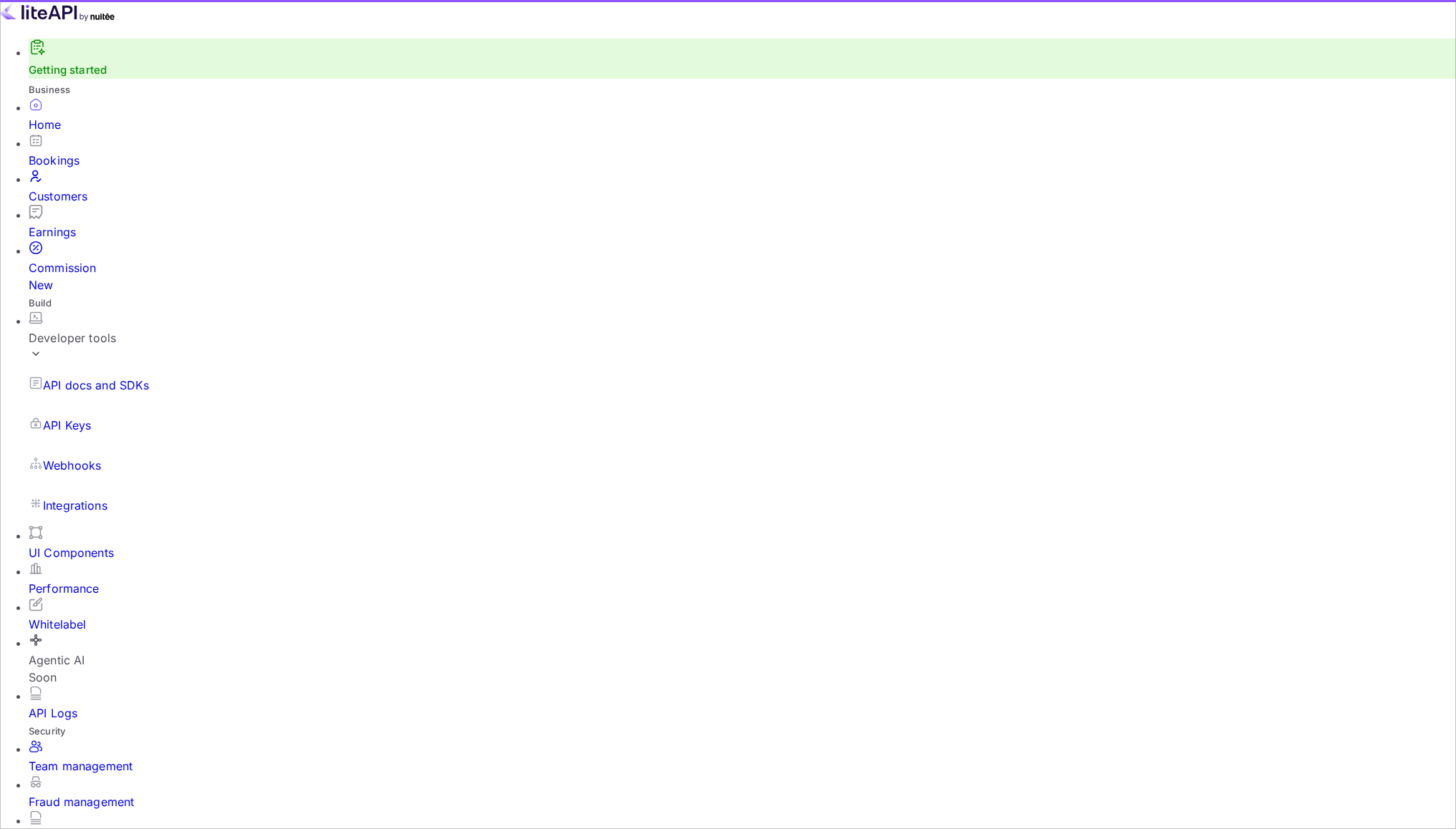
scroll to position [222, 392]
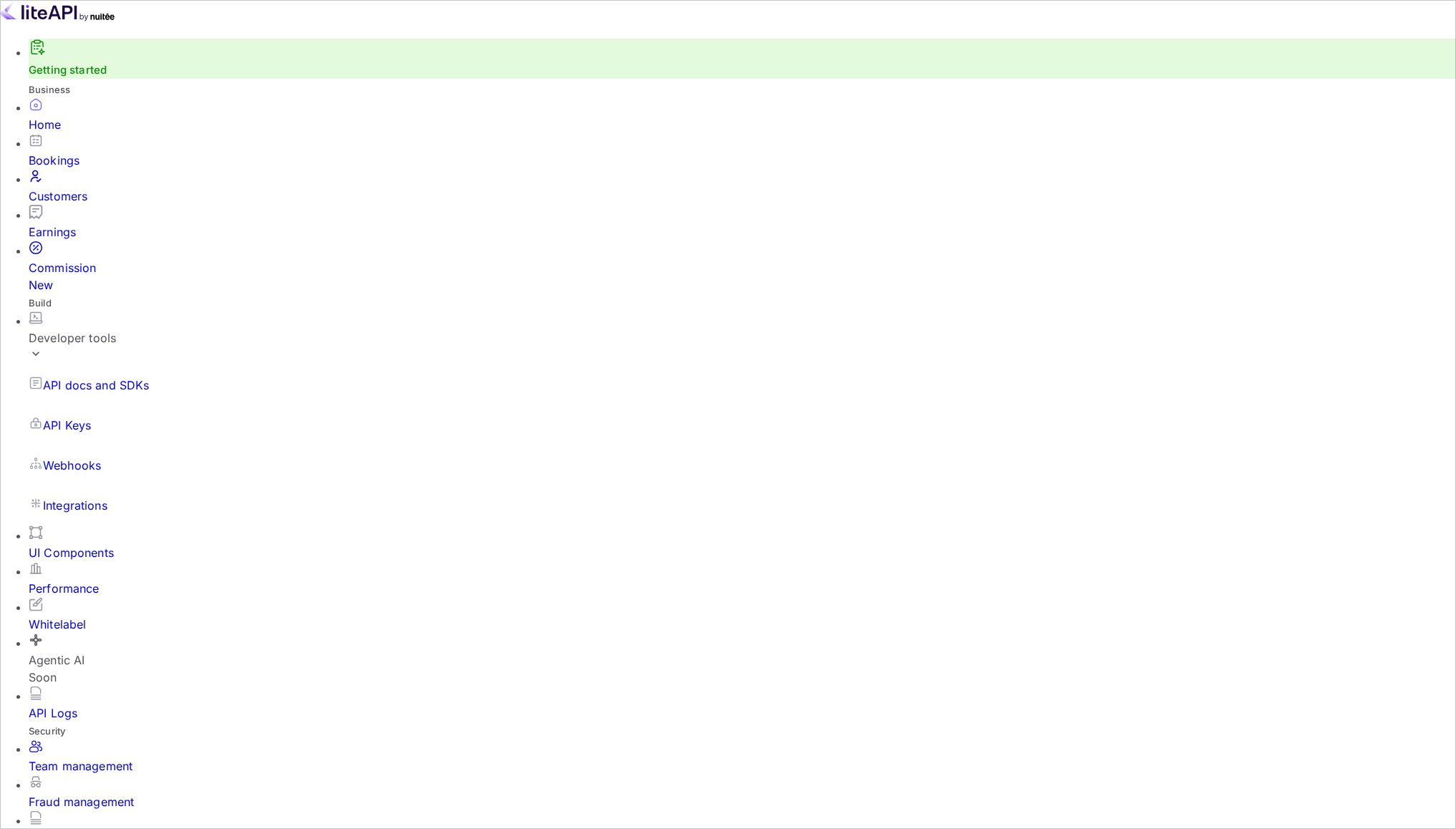
click at [105, 616] on div "Whitelabel" at bounding box center [742, 624] width 1427 height 17
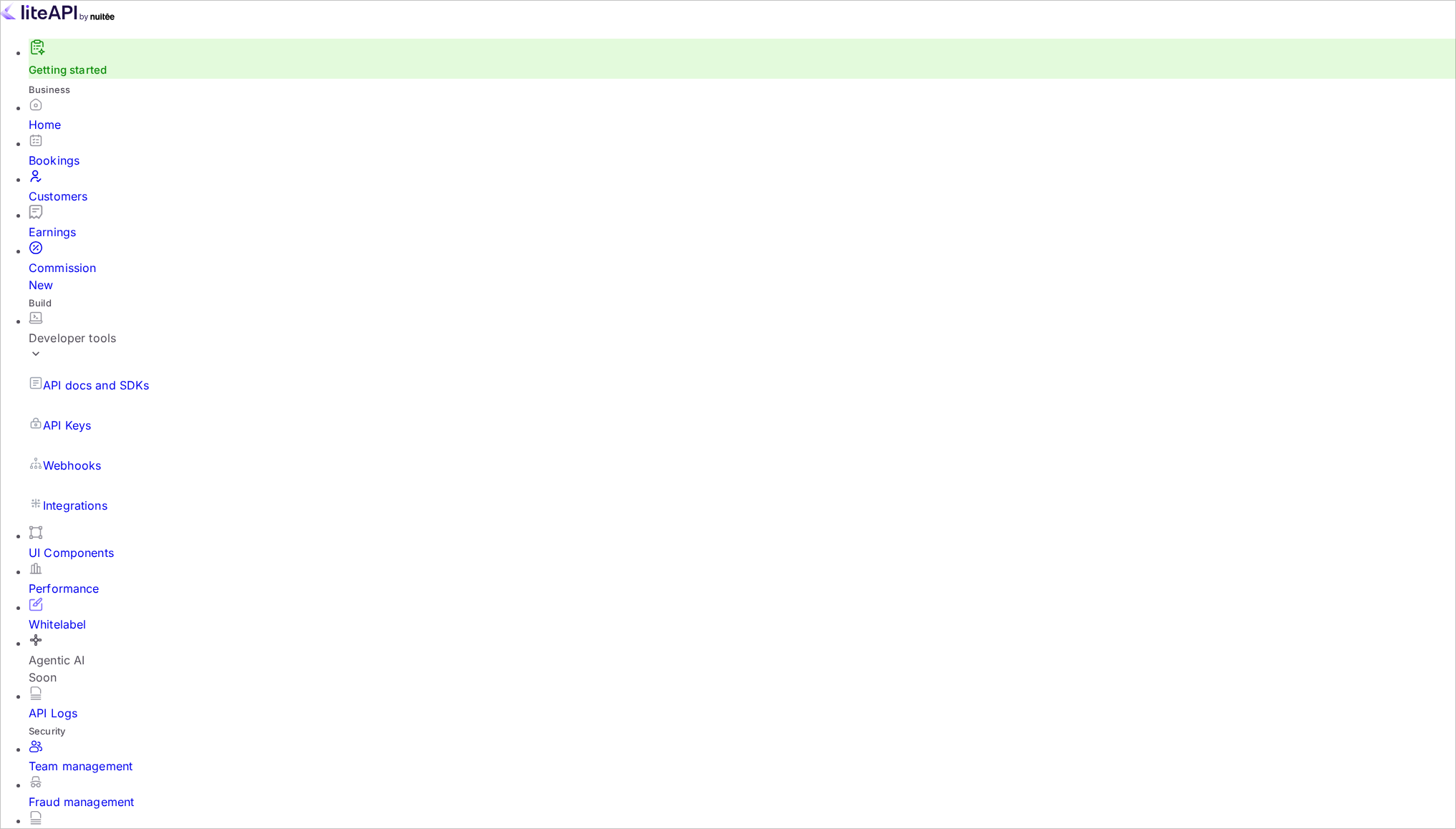
copy span "🔒 https://niyas-yousuf-atuyi.nuitee.link"
click at [87, 197] on div "Customers" at bounding box center [742, 196] width 1427 height 17
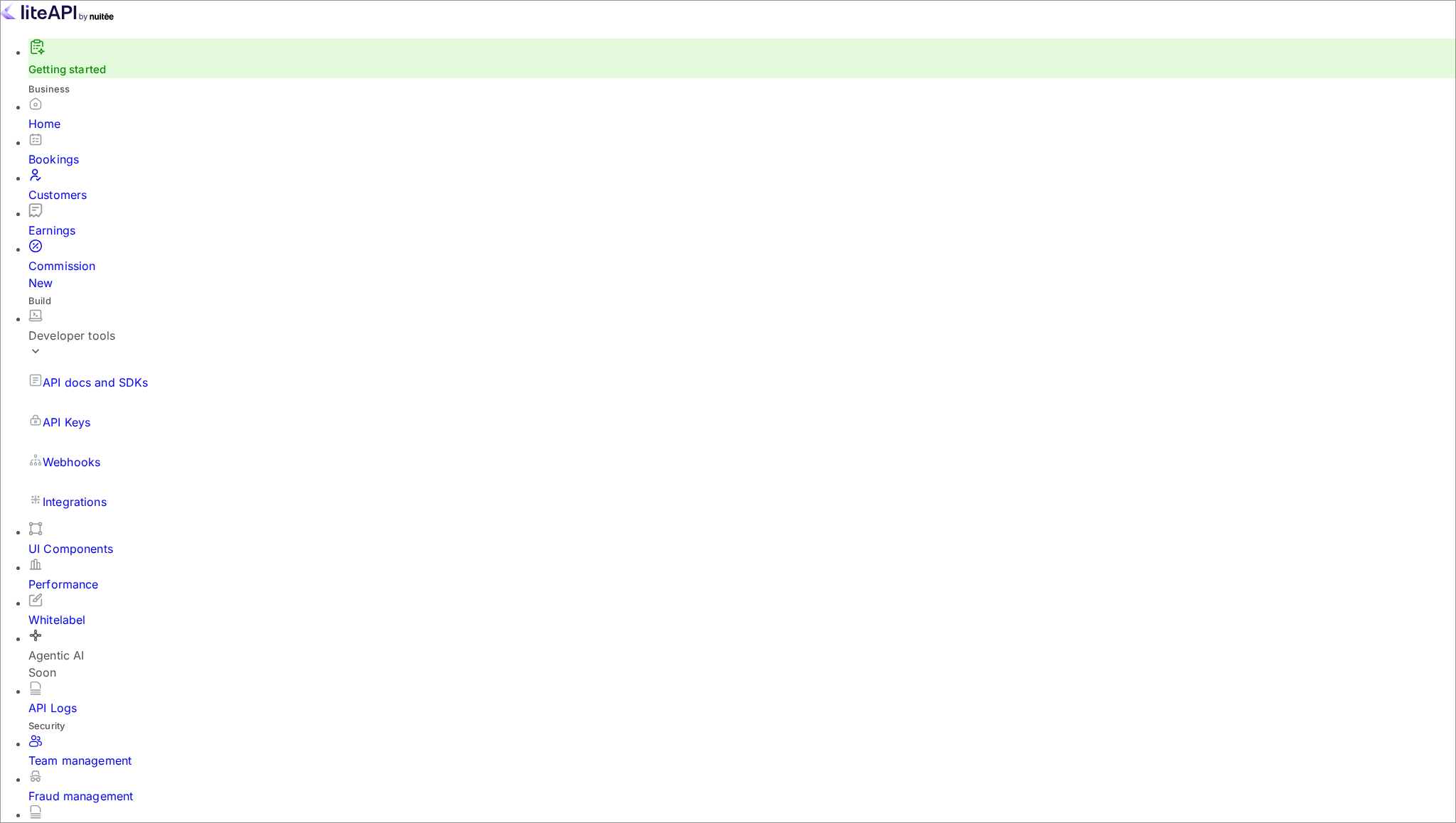
click at [99, 493] on p "Integrations" at bounding box center [75, 501] width 64 height 17
